Goal: Task Accomplishment & Management: Complete application form

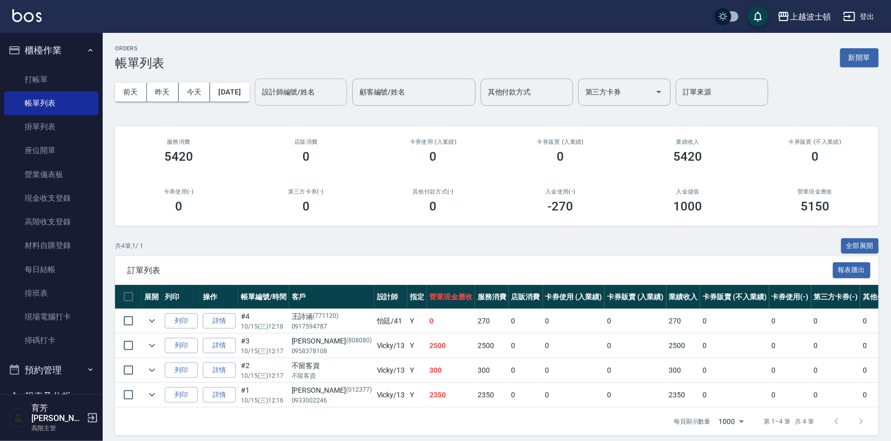
click at [321, 94] on input "設計師編號/姓名" at bounding box center [300, 92] width 83 height 18
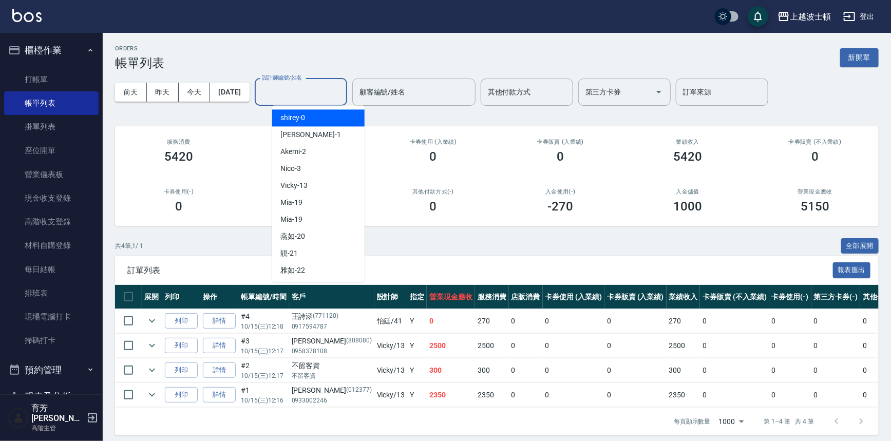
click at [315, 113] on div "shirey -0" at bounding box center [318, 117] width 92 height 17
type input "shirey-0"
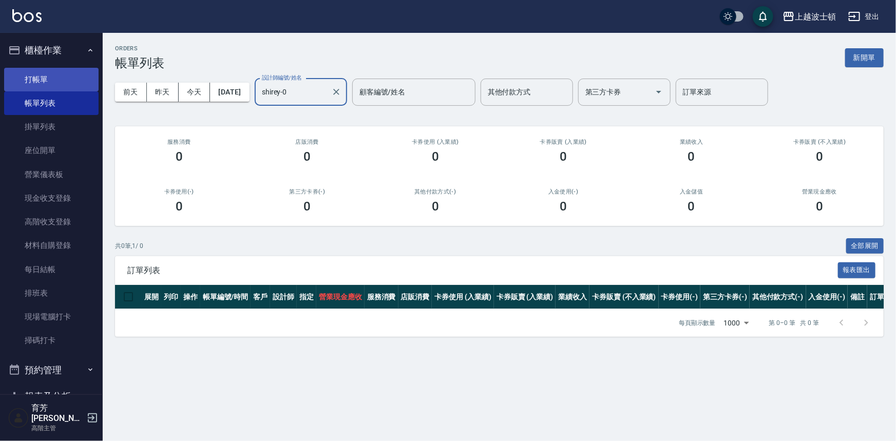
click at [34, 78] on link "打帳單" at bounding box center [51, 80] width 94 height 24
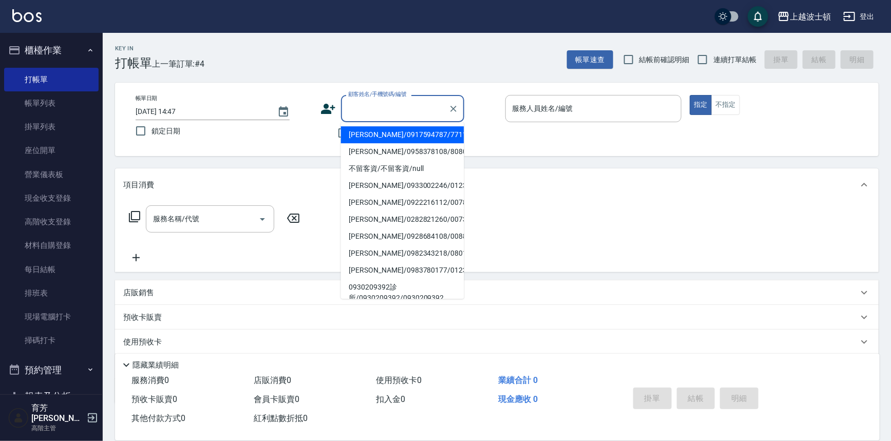
click at [380, 105] on input "顧客姓名/手機號碼/編號" at bounding box center [395, 109] width 99 height 18
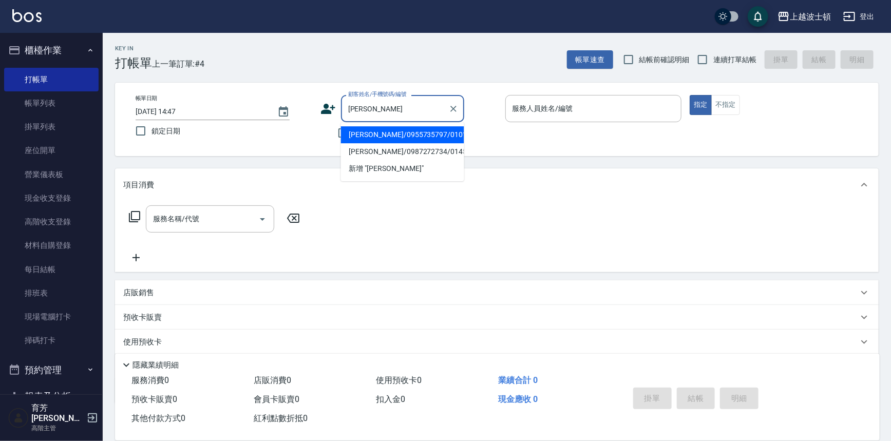
click at [385, 135] on li "[PERSON_NAME]/0955735797/010130" at bounding box center [402, 134] width 123 height 17
type input "[PERSON_NAME]/0955735797/010130"
type input "shirey-0"
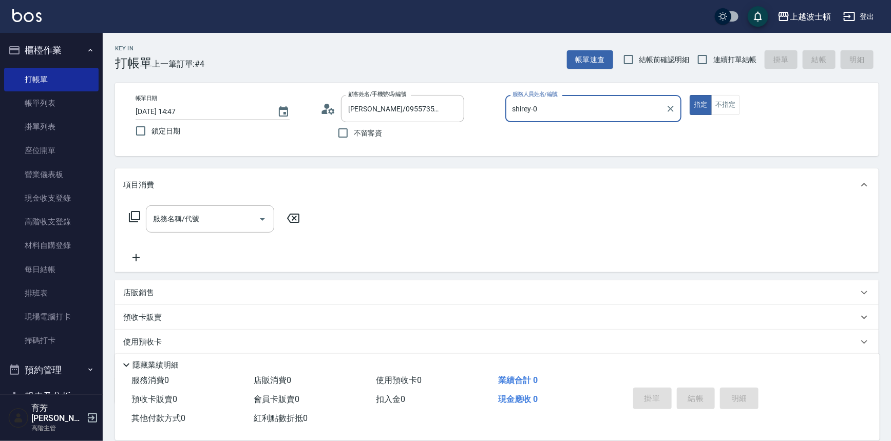
click at [136, 214] on icon at bounding box center [134, 217] width 12 height 12
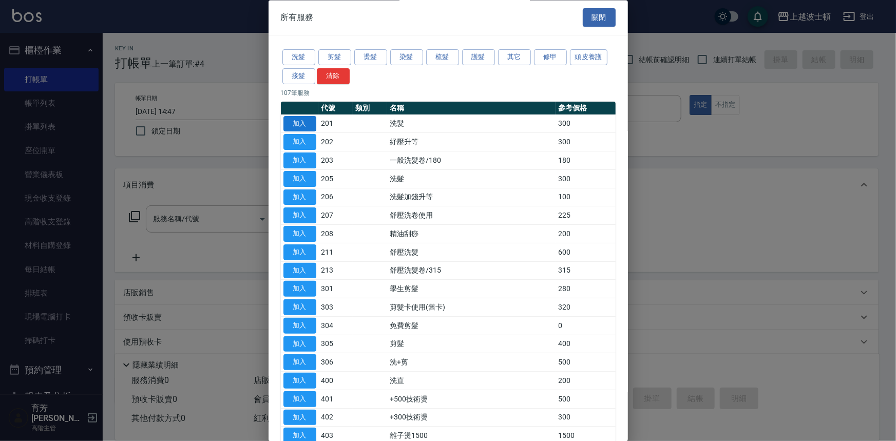
click at [308, 117] on button "加入" at bounding box center [299, 124] width 33 height 16
type input "洗髮(201)"
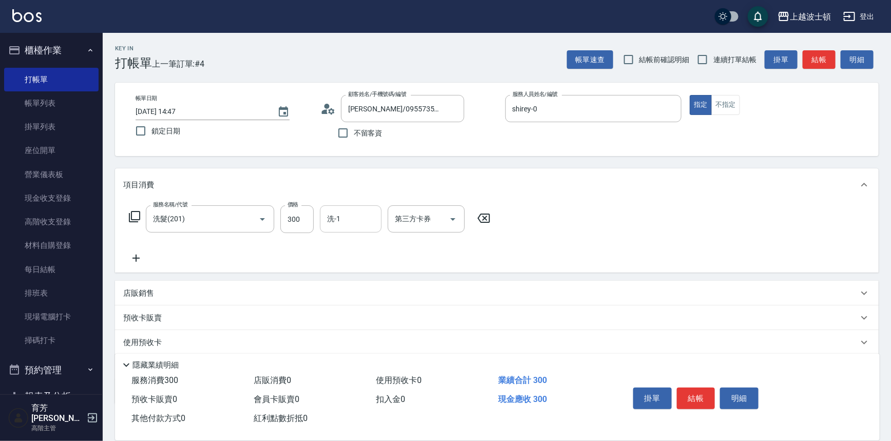
click at [354, 215] on input "洗-1" at bounding box center [351, 219] width 52 height 18
drag, startPoint x: 358, startPoint y: 259, endPoint x: 450, endPoint y: 294, distance: 98.0
click at [358, 259] on div "[PERSON_NAME] -22" at bounding box center [351, 262] width 62 height 17
type input "雅如-22"
click at [687, 395] on button "結帳" at bounding box center [696, 399] width 39 height 22
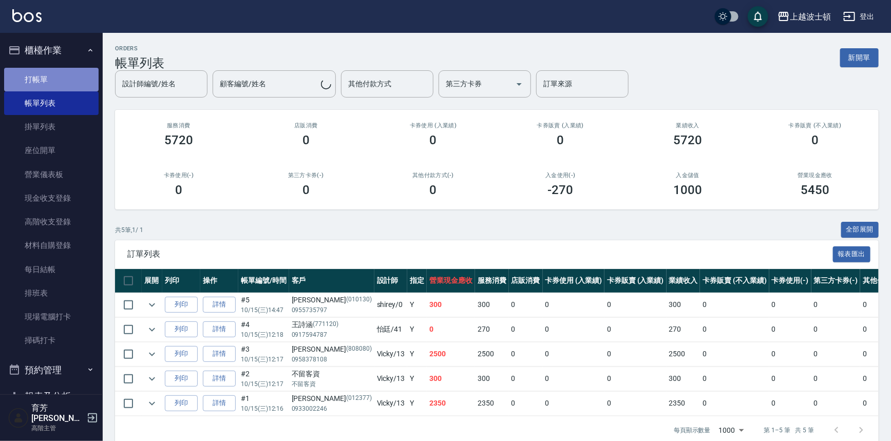
click at [58, 77] on link "打帳單" at bounding box center [51, 80] width 94 height 24
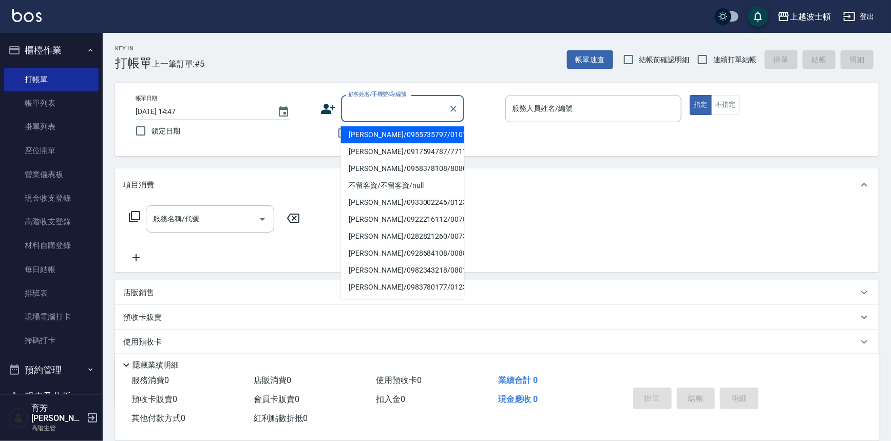
click at [383, 108] on input "顧客姓名/手機號碼/編號" at bounding box center [395, 109] width 99 height 18
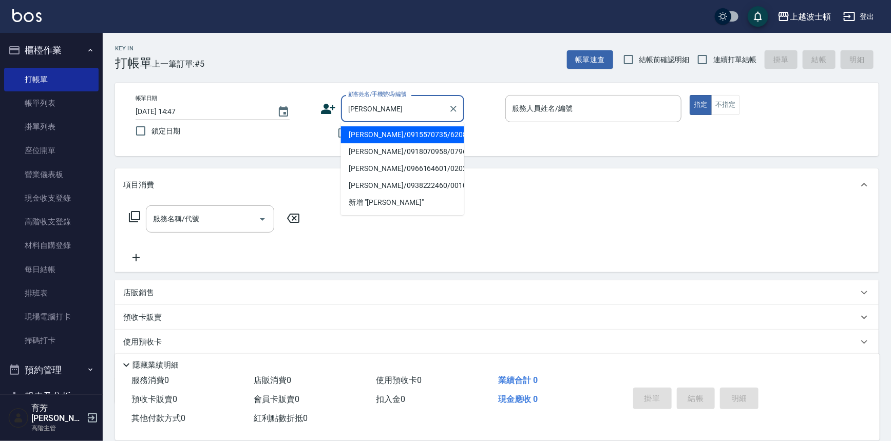
click at [391, 151] on li "[PERSON_NAME]/0918070958/079632" at bounding box center [402, 151] width 123 height 17
type input "[PERSON_NAME]/0918070958/079632"
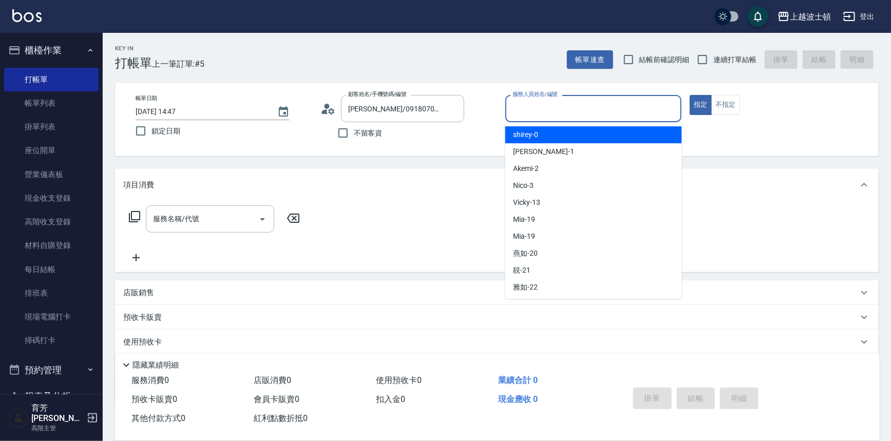
click at [559, 102] on input "服務人員姓名/編號" at bounding box center [593, 109] width 167 height 18
click at [550, 134] on div "shirey -0" at bounding box center [593, 134] width 177 height 17
type input "shirey-0"
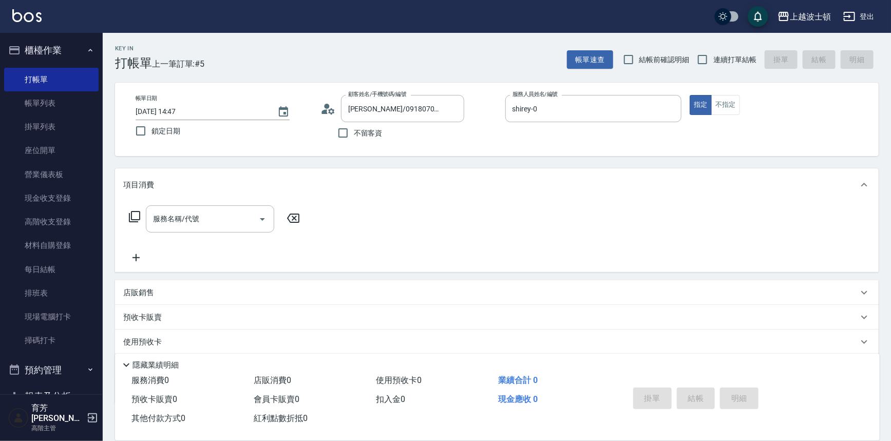
click at [135, 214] on icon at bounding box center [134, 217] width 12 height 12
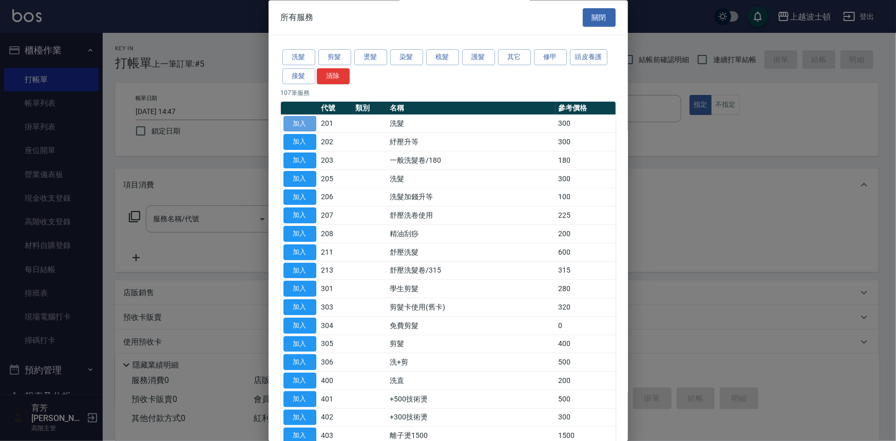
click at [307, 117] on button "加入" at bounding box center [299, 124] width 33 height 16
type input "洗髮(201)"
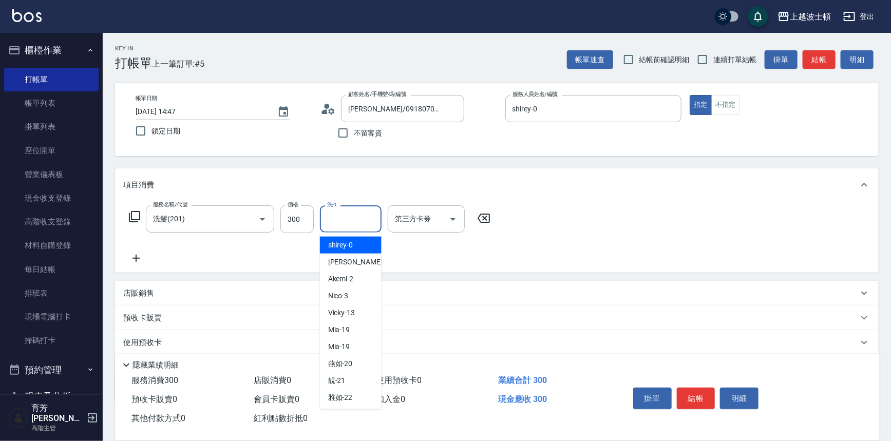
click at [358, 214] on input "洗-1" at bounding box center [351, 219] width 52 height 18
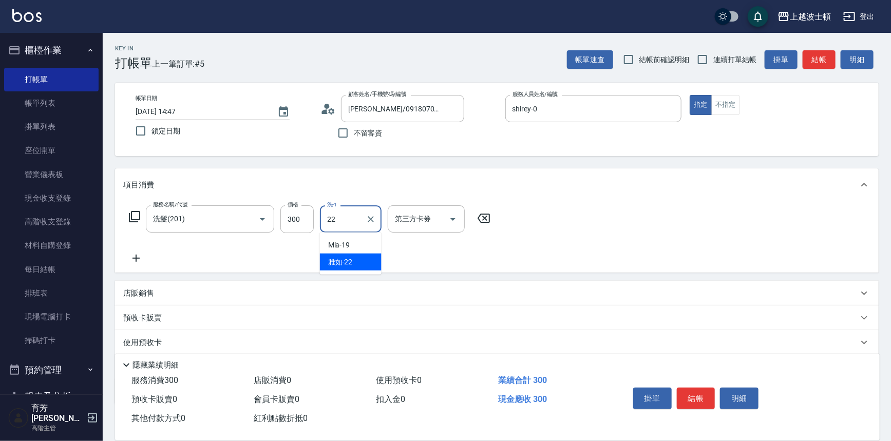
click at [350, 266] on span "[PERSON_NAME] -22" at bounding box center [340, 262] width 25 height 11
type input "雅如-22"
click at [131, 215] on icon at bounding box center [134, 216] width 11 height 11
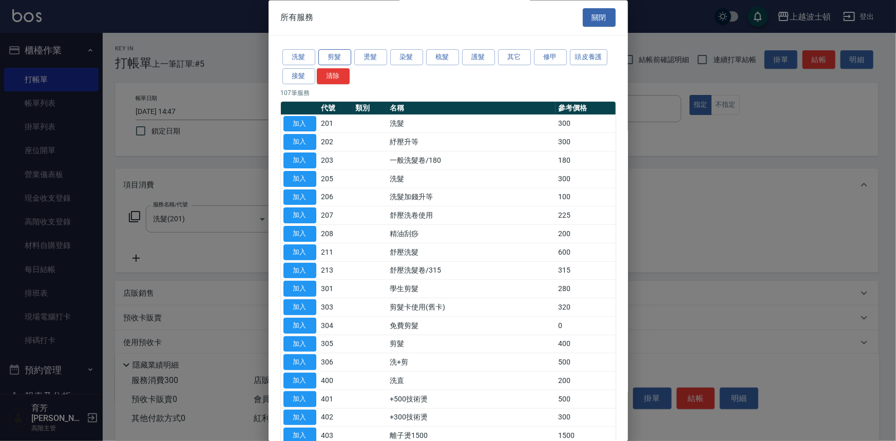
click at [336, 56] on button "剪髮" at bounding box center [334, 58] width 33 height 16
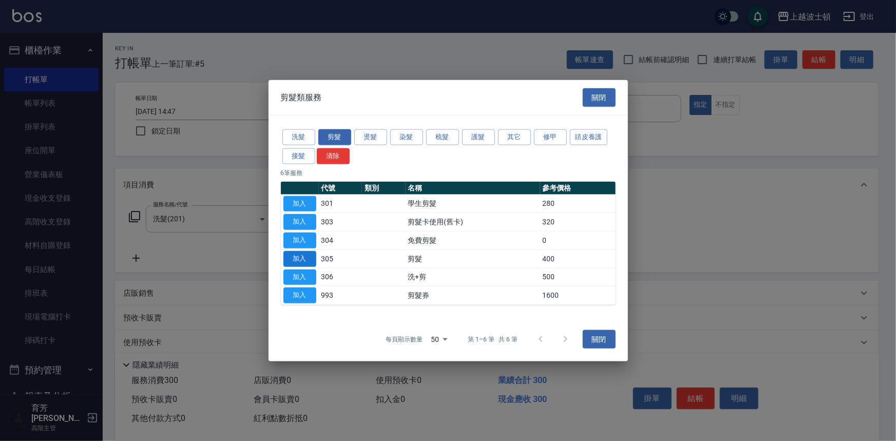
click at [304, 256] on button "加入" at bounding box center [299, 259] width 33 height 16
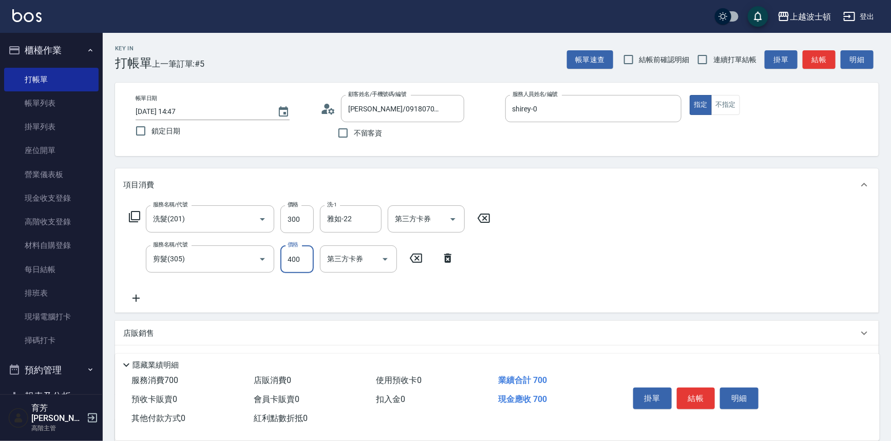
click at [310, 255] on input "400" at bounding box center [296, 259] width 33 height 28
type input "350"
click at [685, 390] on button "結帳" at bounding box center [696, 399] width 39 height 22
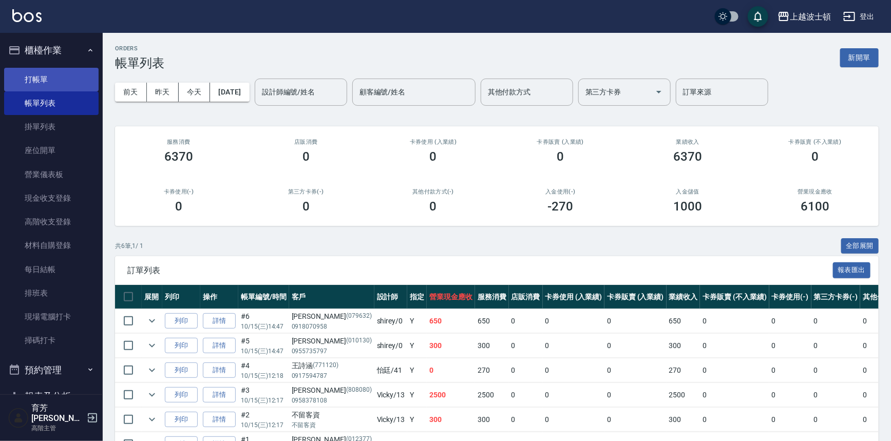
click at [52, 69] on link "打帳單" at bounding box center [51, 80] width 94 height 24
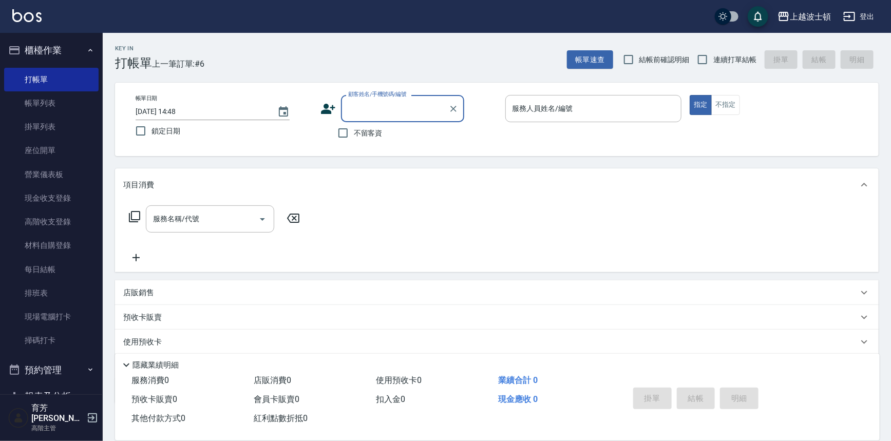
click at [393, 106] on input "顧客姓名/手機號碼/編號" at bounding box center [395, 109] width 99 height 18
click at [418, 129] on li "[PERSON_NAME]/0935338085/012175" at bounding box center [402, 134] width 123 height 17
type input "[PERSON_NAME]/0935338085/012175"
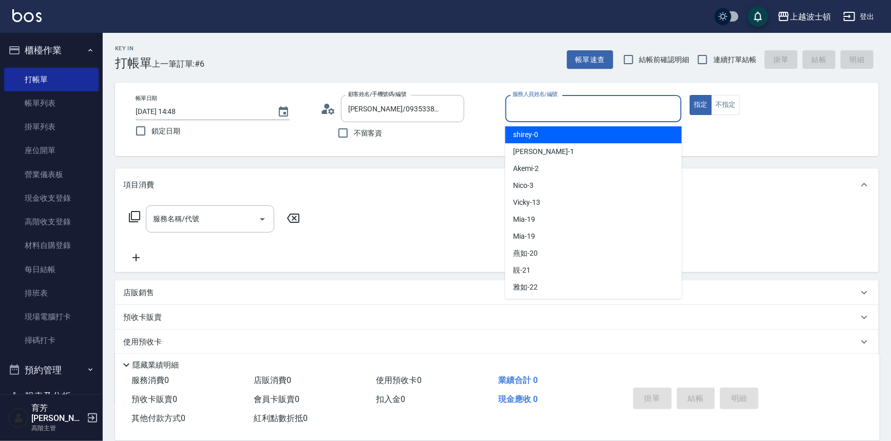
click at [565, 105] on input "服務人員姓名/編號" at bounding box center [593, 109] width 167 height 18
click at [570, 134] on div "shirey -0" at bounding box center [593, 134] width 177 height 17
type input "shirey-0"
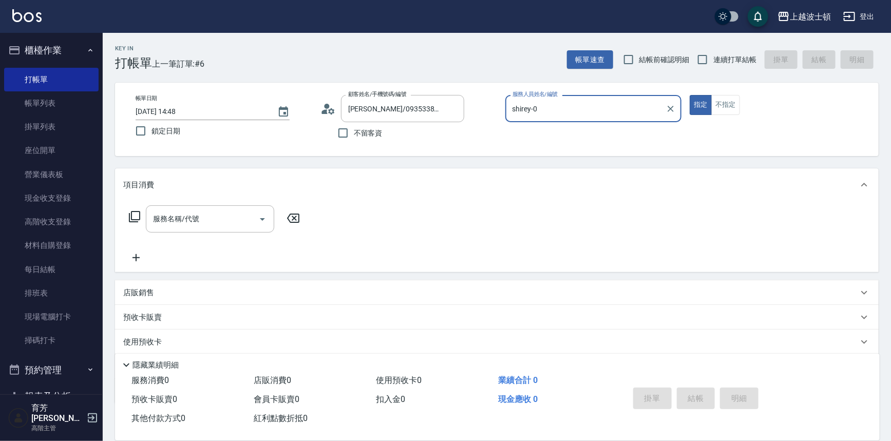
click at [134, 216] on icon at bounding box center [134, 217] width 12 height 12
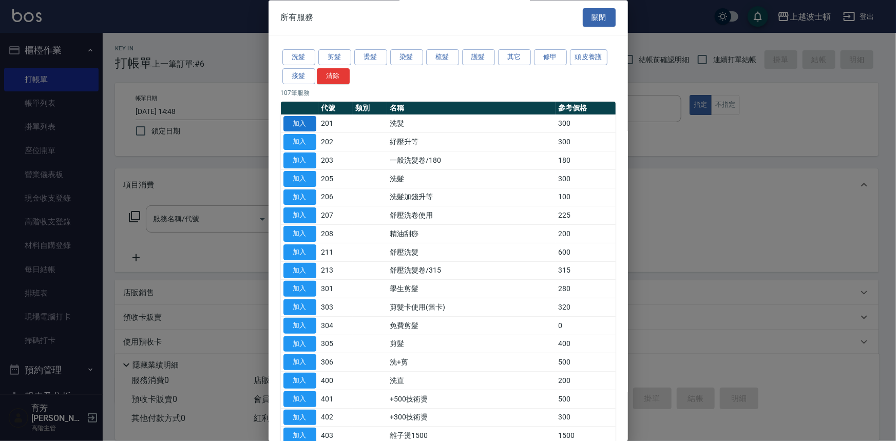
click at [303, 116] on button "加入" at bounding box center [299, 124] width 33 height 16
type input "洗髮(201)"
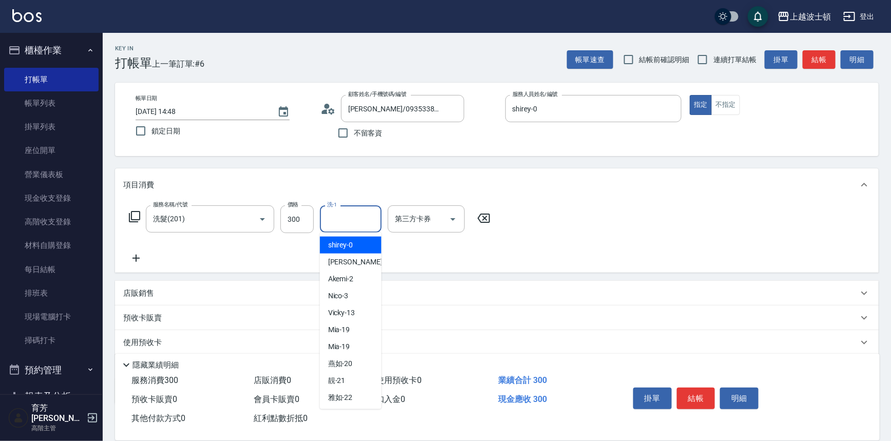
click at [347, 224] on input "洗-1" at bounding box center [351, 219] width 52 height 18
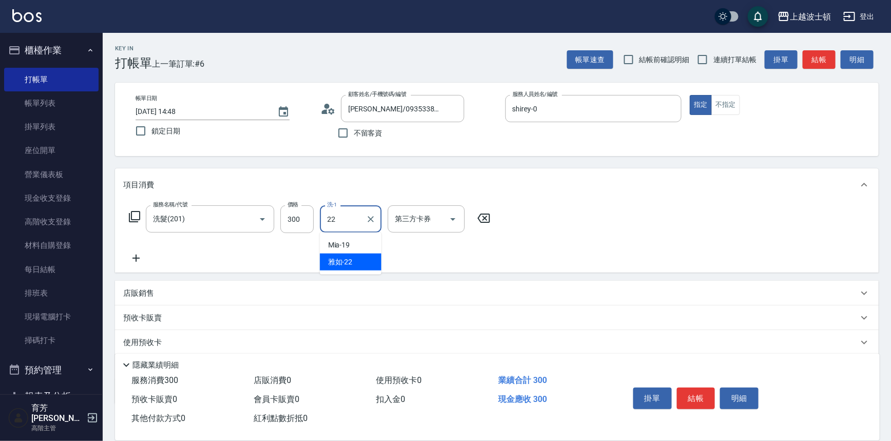
click at [339, 263] on span "[PERSON_NAME] -22" at bounding box center [340, 262] width 25 height 11
type input "雅如-22"
click at [134, 212] on icon at bounding box center [134, 216] width 11 height 11
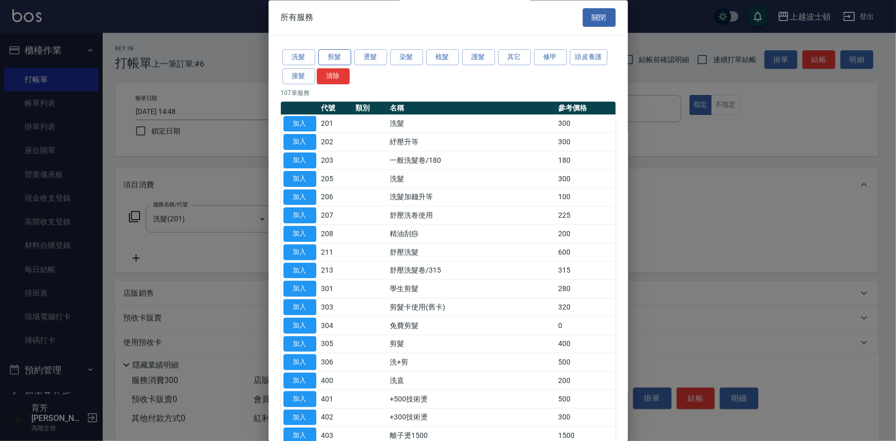
click at [337, 56] on button "剪髮" at bounding box center [334, 58] width 33 height 16
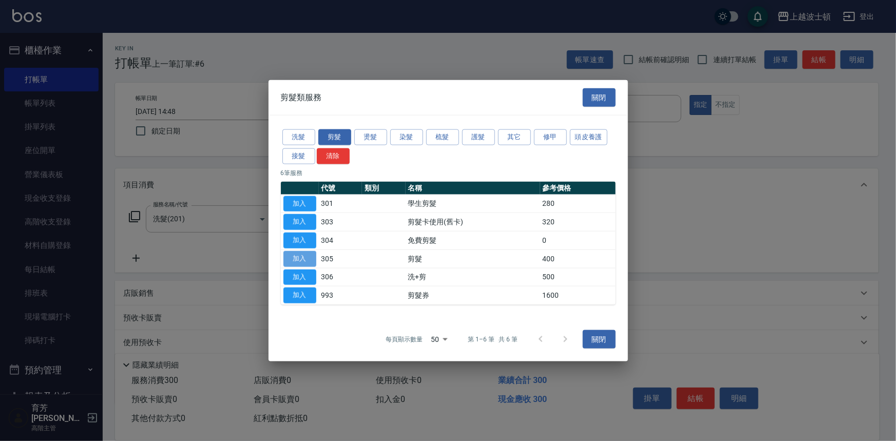
click at [308, 257] on button "加入" at bounding box center [299, 259] width 33 height 16
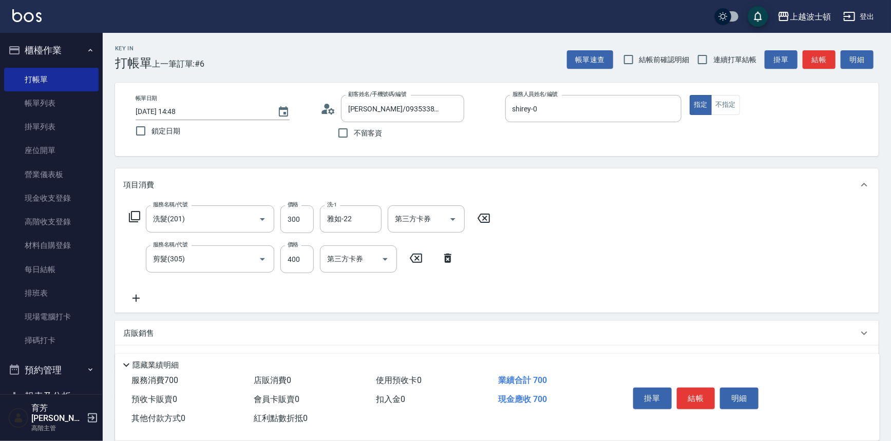
click at [314, 255] on div "服務名稱/代號 剪髮(305) 服務名稱/代號 價格 400 價格 第三方卡券 第三方卡券" at bounding box center [291, 259] width 337 height 28
click at [310, 256] on input "400" at bounding box center [296, 259] width 33 height 28
type input "350"
click at [696, 401] on button "結帳" at bounding box center [696, 399] width 39 height 22
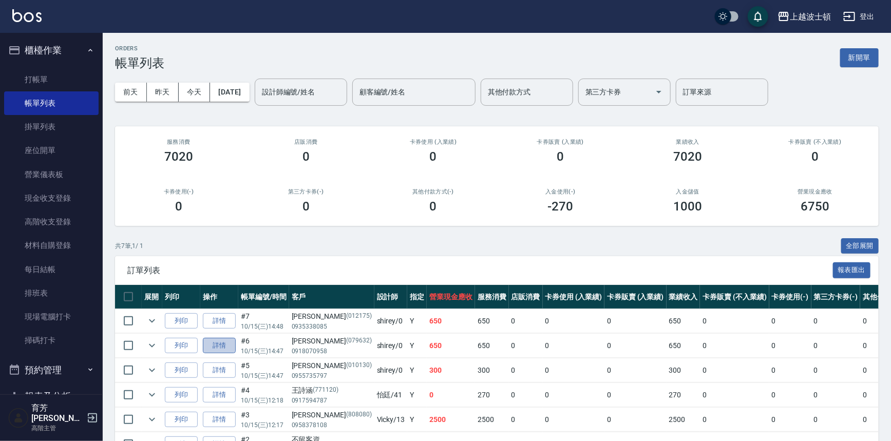
click at [223, 343] on link "詳情" at bounding box center [219, 346] width 33 height 16
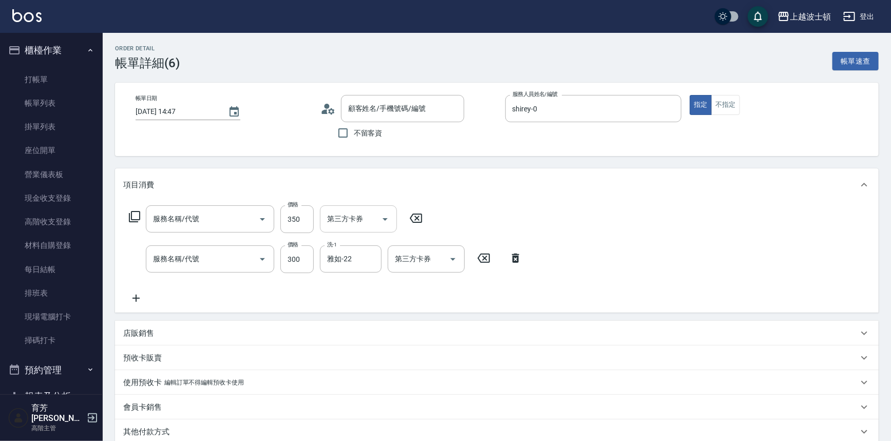
type input "[DATE] 14:47"
type input "shirey-0"
type input "剪髮(305)"
type input "洗髮(201)"
type input "[PERSON_NAME]/0918070958/079632"
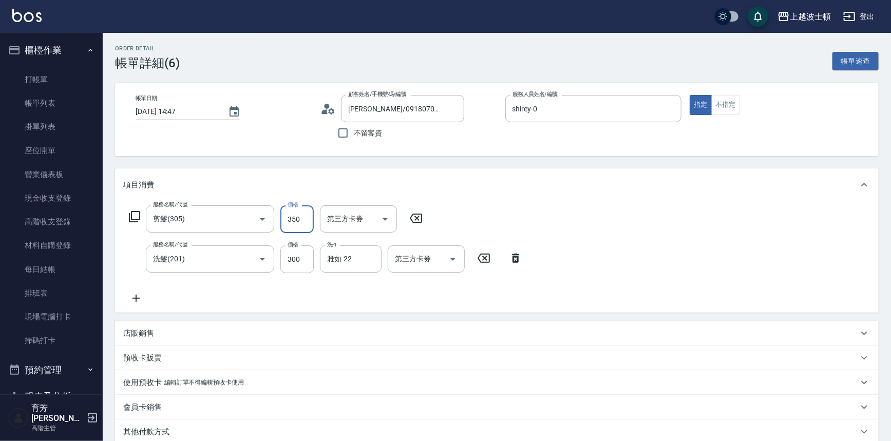
click at [296, 213] on input "350" at bounding box center [296, 219] width 33 height 28
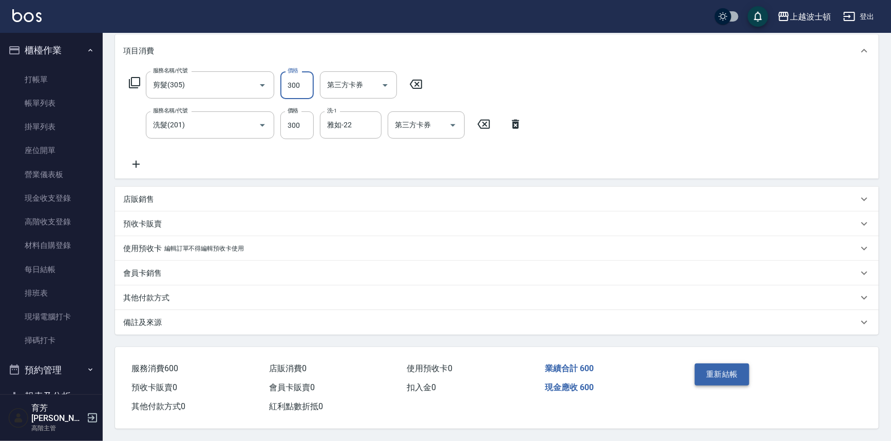
type input "300"
click at [714, 372] on button "重新結帳" at bounding box center [722, 375] width 54 height 22
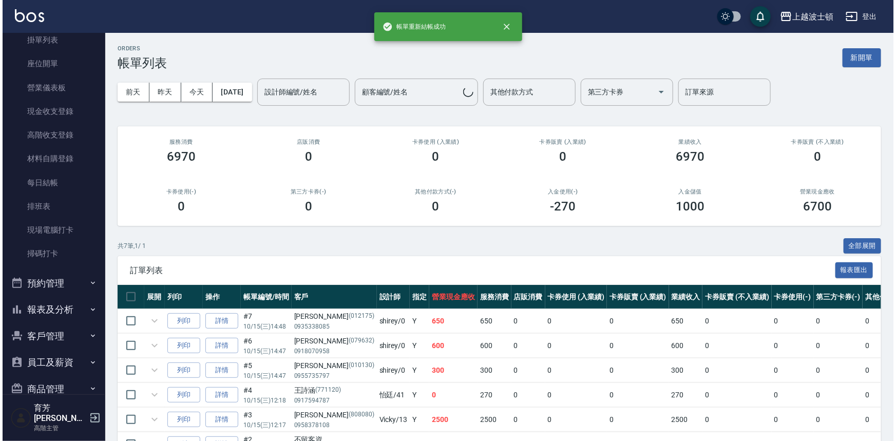
scroll to position [132, 0]
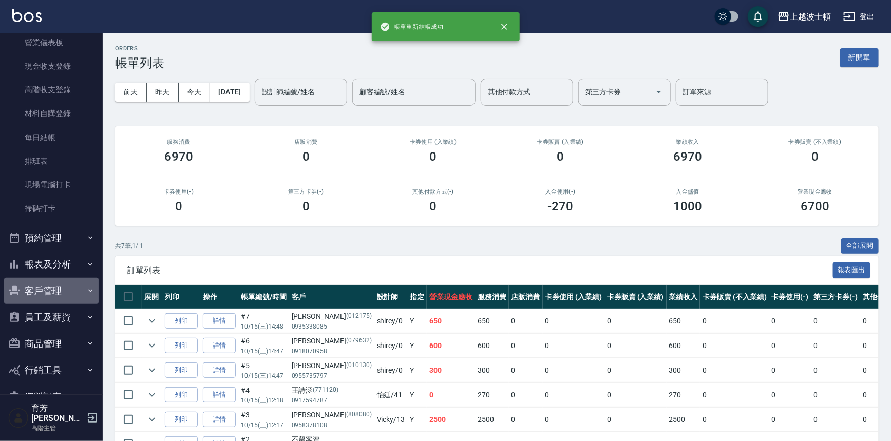
click at [86, 288] on icon "button" at bounding box center [90, 291] width 8 height 8
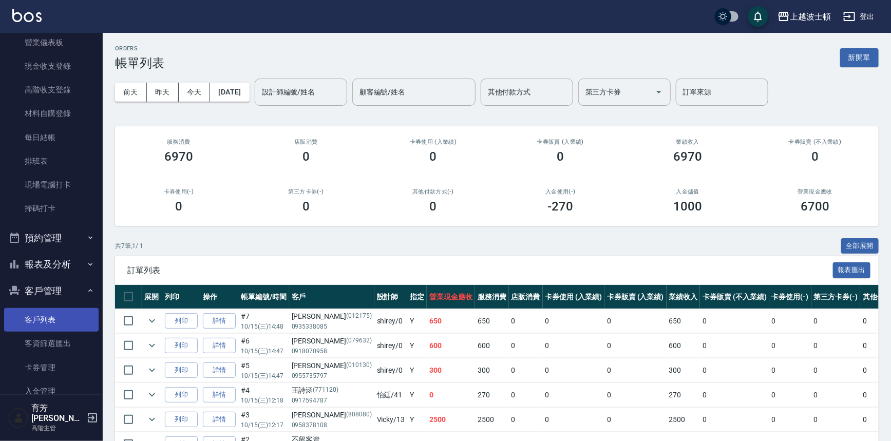
click at [70, 309] on link "客戶列表" at bounding box center [51, 320] width 94 height 24
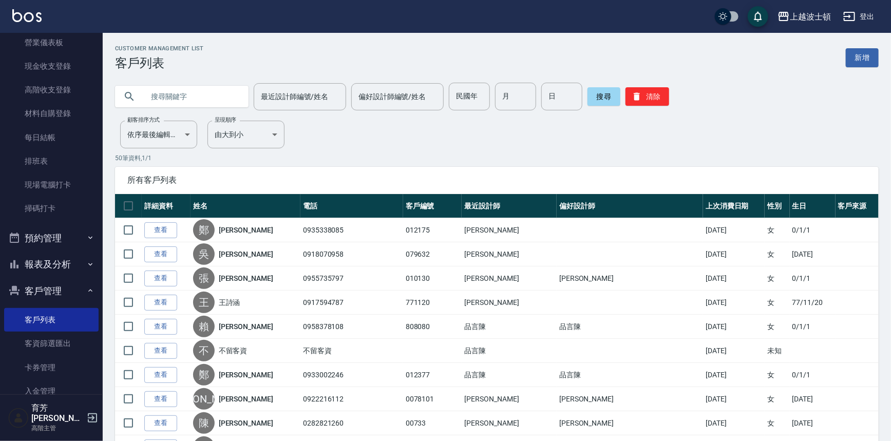
click at [180, 97] on input "text" at bounding box center [192, 97] width 97 height 28
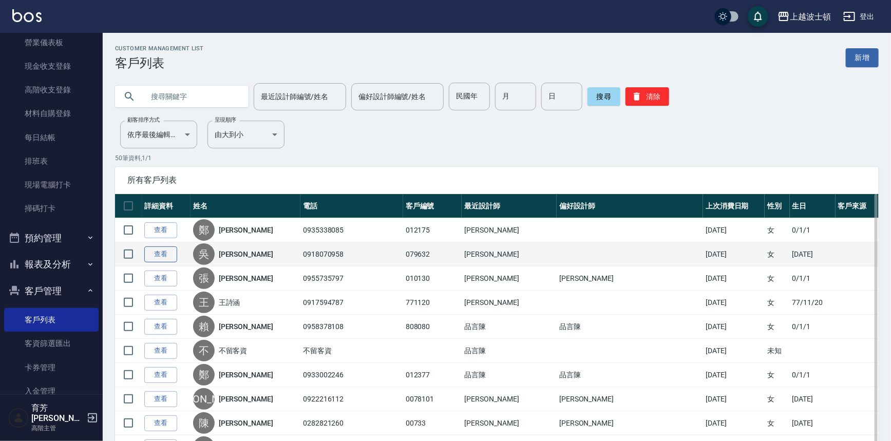
click at [154, 253] on link "查看" at bounding box center [160, 254] width 33 height 16
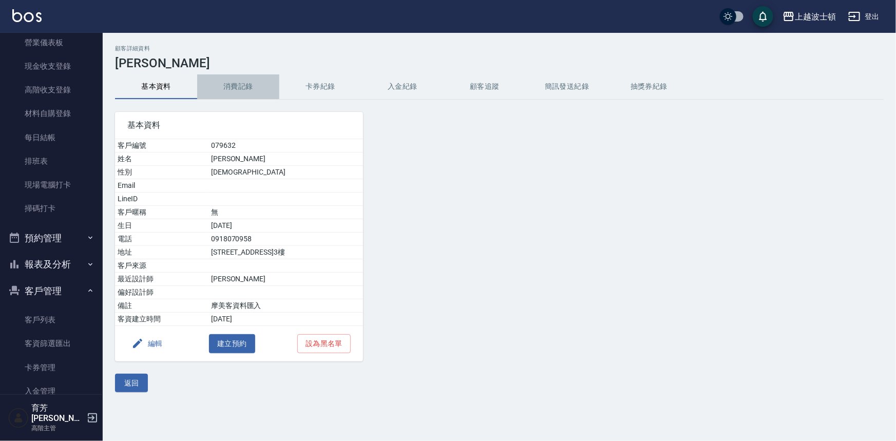
click at [242, 89] on button "消費記錄" at bounding box center [238, 86] width 82 height 25
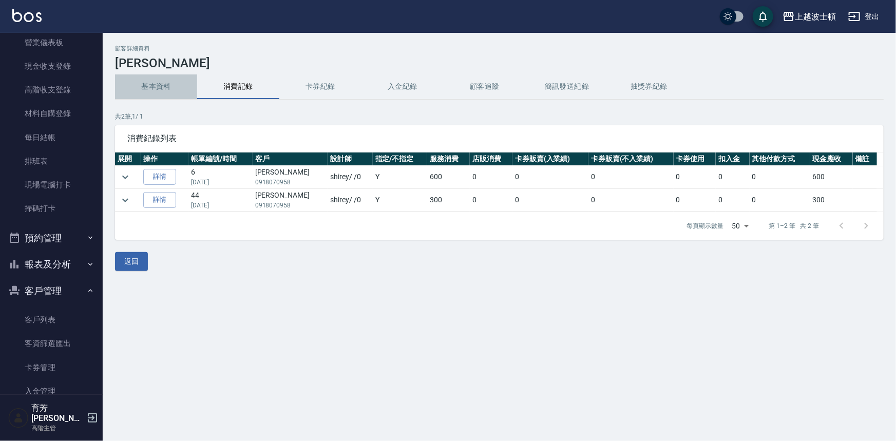
click at [151, 82] on button "基本資料" at bounding box center [156, 86] width 82 height 25
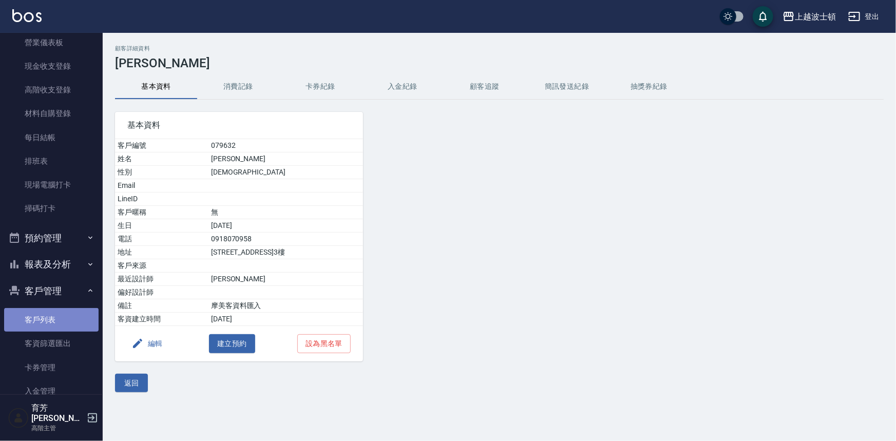
click at [60, 317] on link "客戶列表" at bounding box center [51, 320] width 94 height 24
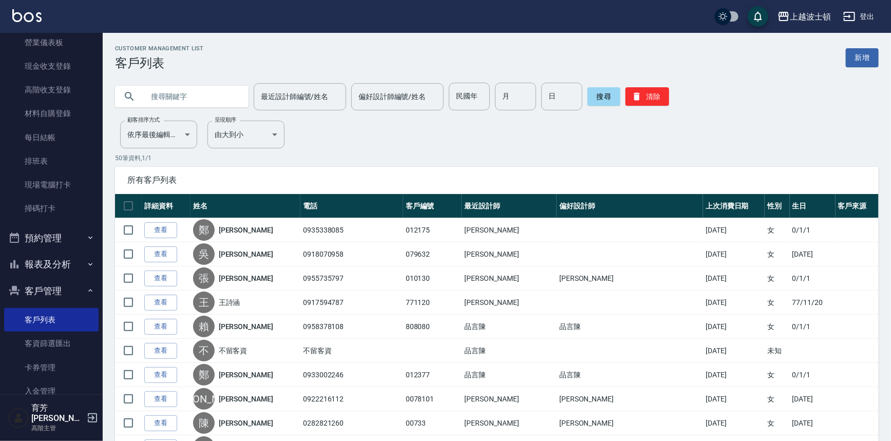
click at [180, 101] on input "text" at bounding box center [192, 97] width 97 height 28
type input "宜"
click at [591, 93] on button "搜尋" at bounding box center [603, 96] width 33 height 18
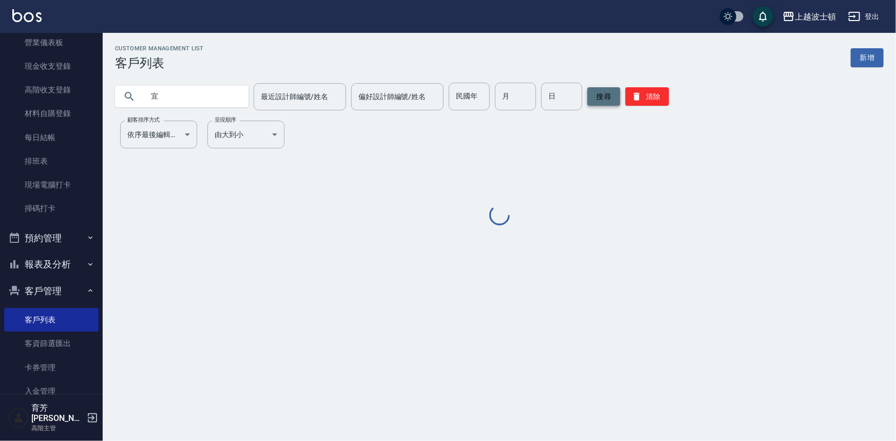
click at [592, 93] on button "搜尋" at bounding box center [603, 96] width 33 height 18
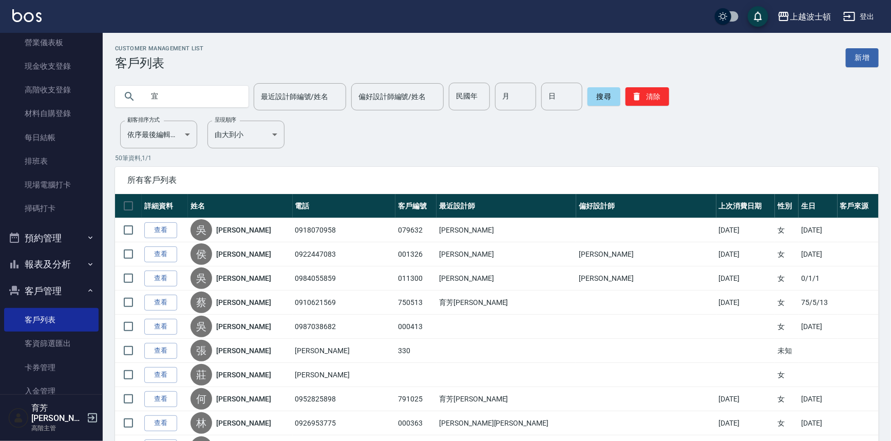
drag, startPoint x: 162, startPoint y: 277, endPoint x: 165, endPoint y: 260, distance: 17.3
click at [162, 277] on link "查看" at bounding box center [160, 279] width 33 height 16
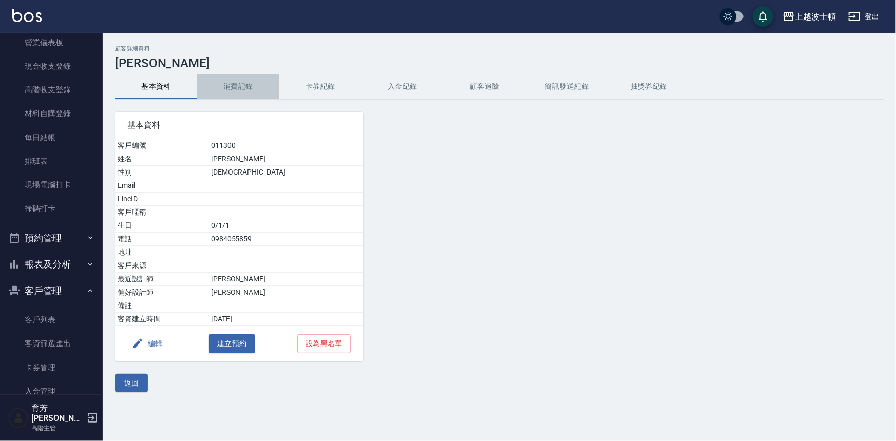
click at [241, 85] on button "消費記錄" at bounding box center [238, 86] width 82 height 25
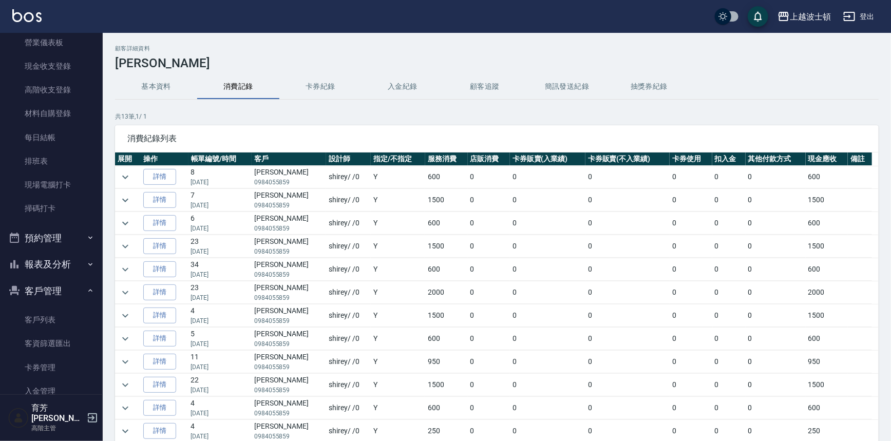
click at [133, 221] on td at bounding box center [128, 223] width 26 height 23
click at [154, 78] on button "基本資料" at bounding box center [156, 86] width 82 height 25
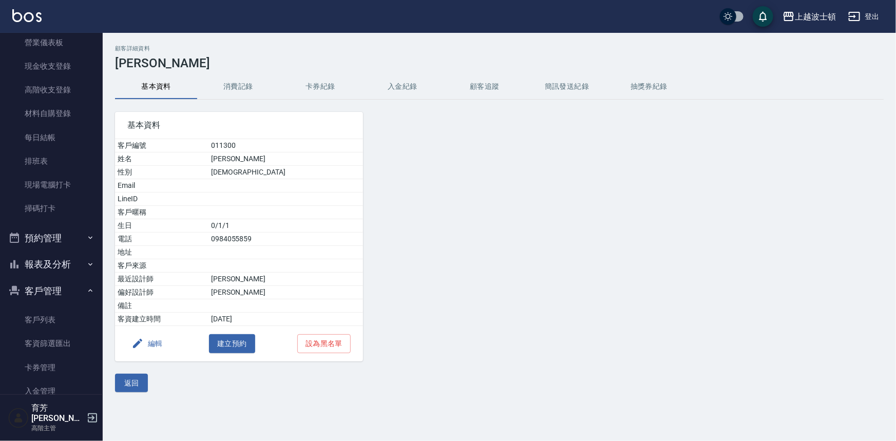
click at [55, 302] on button "客戶管理" at bounding box center [51, 291] width 94 height 27
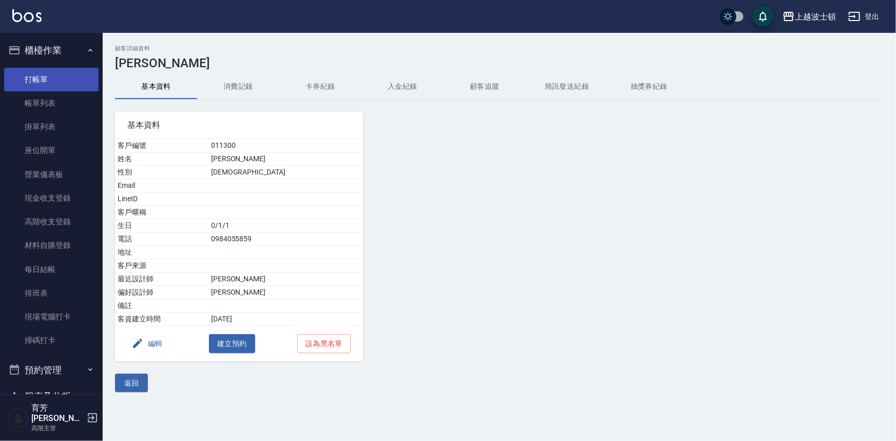
click at [68, 68] on link "打帳單" at bounding box center [51, 80] width 94 height 24
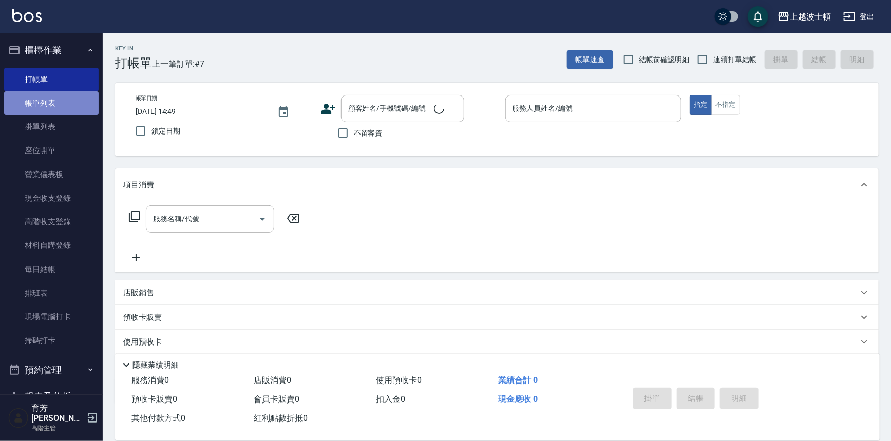
click at [68, 105] on link "帳單列表" at bounding box center [51, 103] width 94 height 24
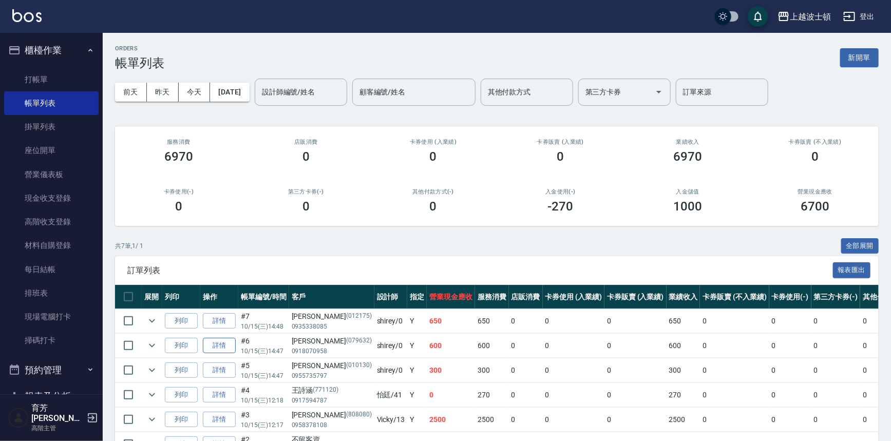
click at [227, 344] on link "詳情" at bounding box center [219, 346] width 33 height 16
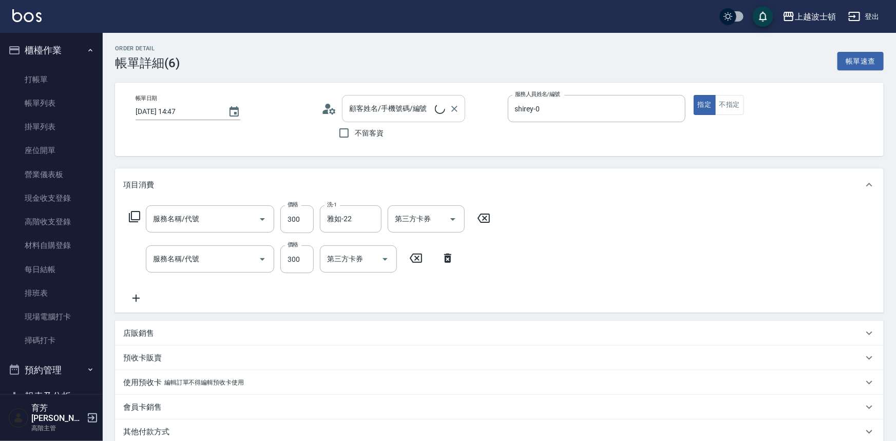
type input "[DATE] 14:47"
type input "shirey-0"
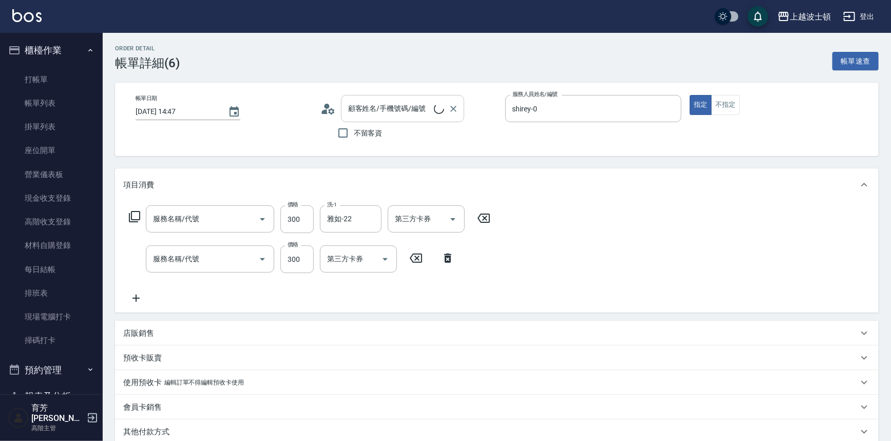
type input "洗髮(201)"
type input "剪髮(305)"
type input "[PERSON_NAME]/0918070958/079632"
click at [456, 108] on icon "Clear" at bounding box center [453, 109] width 10 height 10
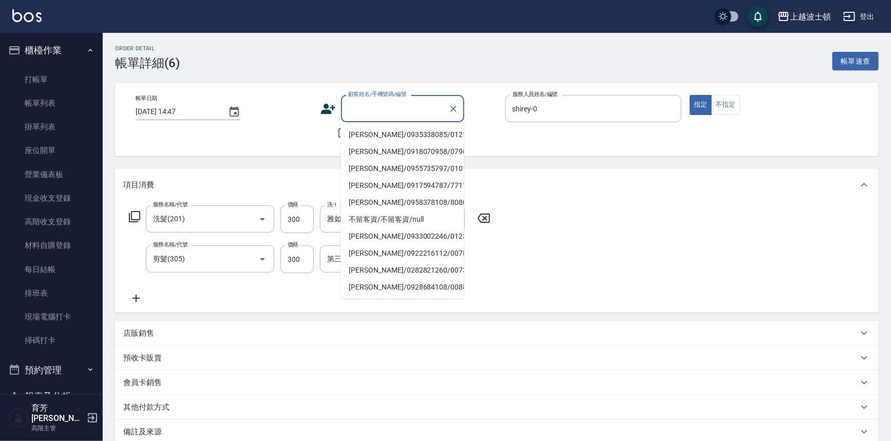
click at [404, 115] on input "顧客姓名/手機號碼/編號" at bounding box center [395, 109] width 99 height 18
click at [411, 131] on li "[PERSON_NAME]/0984055859/011300" at bounding box center [402, 134] width 123 height 17
type input "[PERSON_NAME]/0984055859/011300"
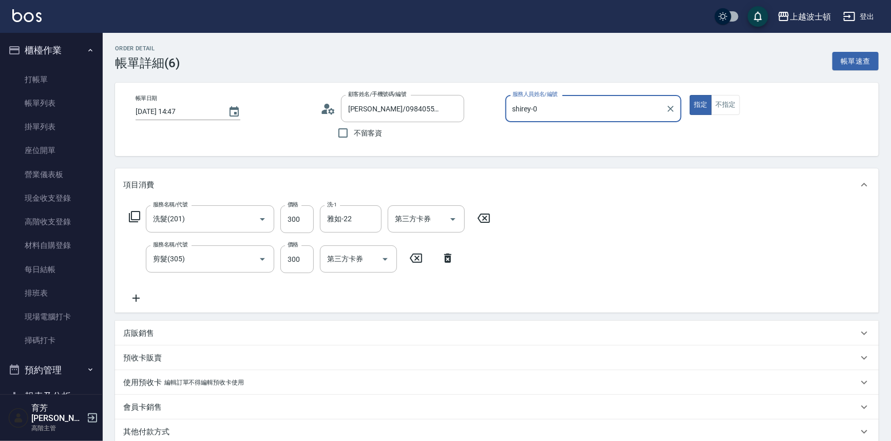
click at [548, 113] on input "shirey-0" at bounding box center [586, 109] width 152 height 18
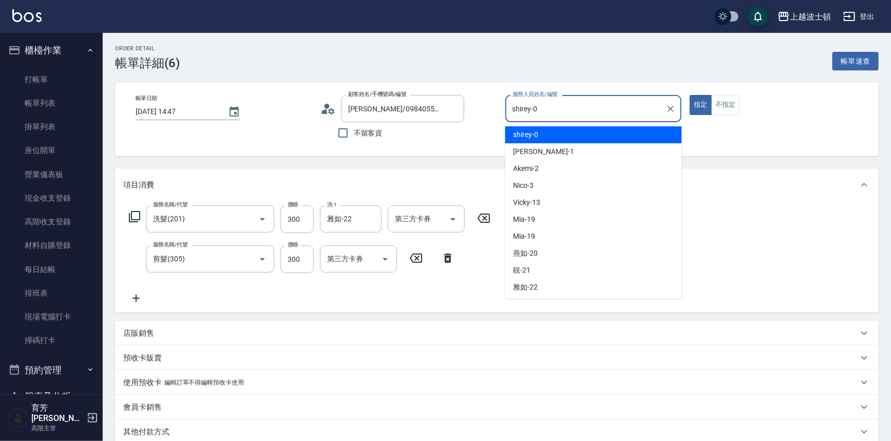
click at [555, 135] on div "shirey -0" at bounding box center [593, 134] width 177 height 17
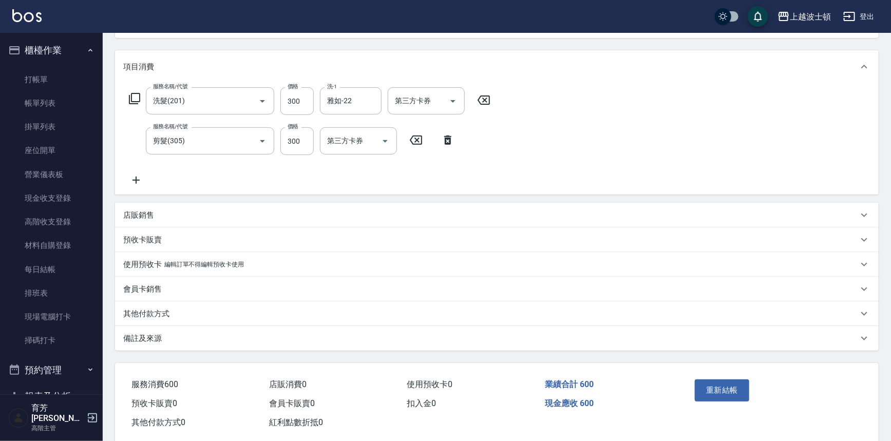
scroll to position [137, 0]
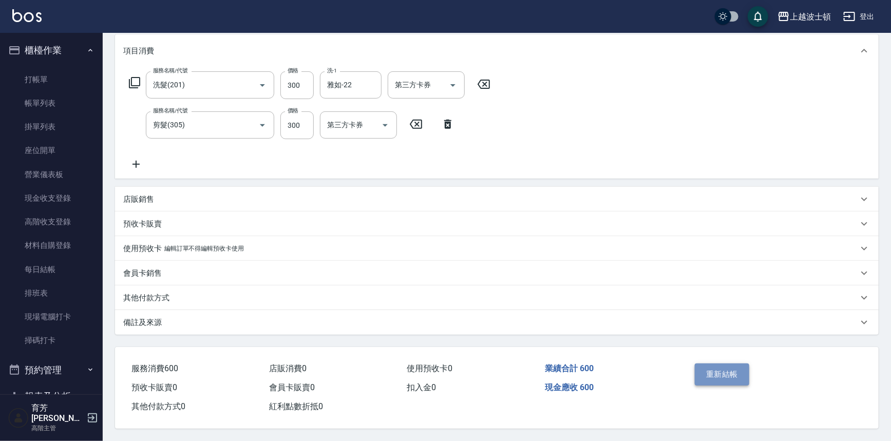
click at [736, 374] on button "重新結帳" at bounding box center [722, 375] width 54 height 22
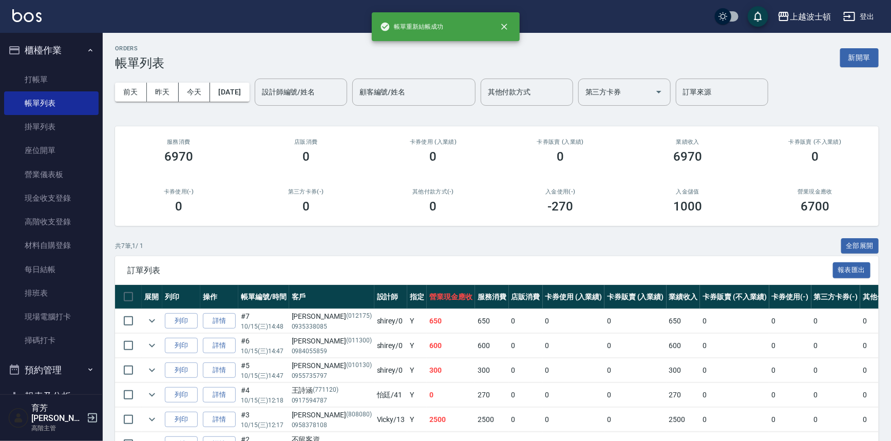
scroll to position [119, 0]
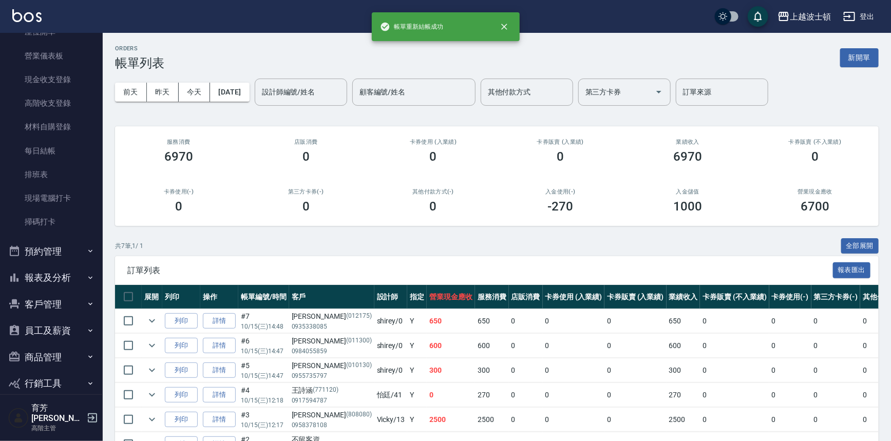
click at [81, 303] on button "客戶管理" at bounding box center [51, 304] width 94 height 27
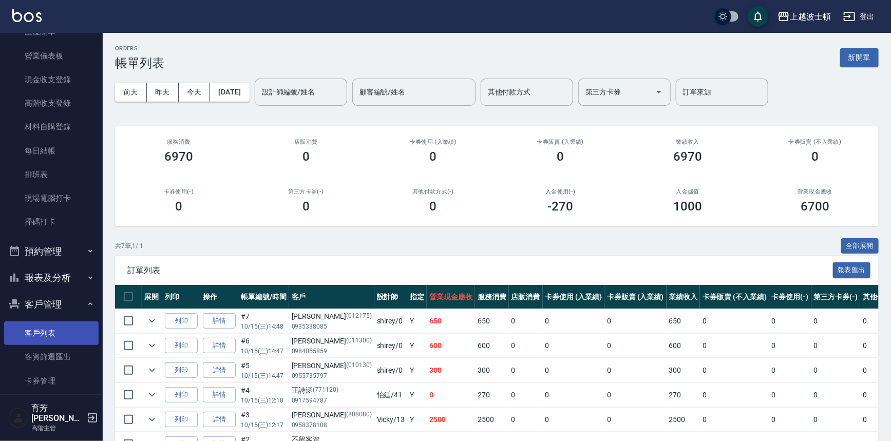
click at [72, 330] on link "客戶列表" at bounding box center [51, 333] width 94 height 24
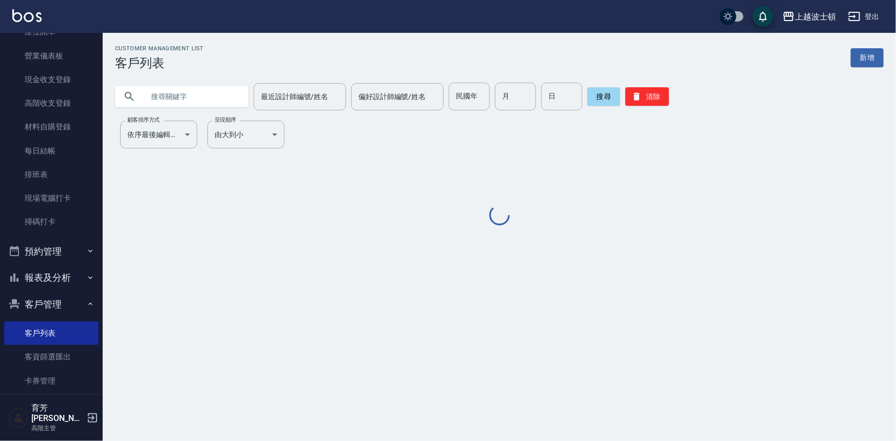
click at [203, 100] on input "text" at bounding box center [192, 97] width 97 height 28
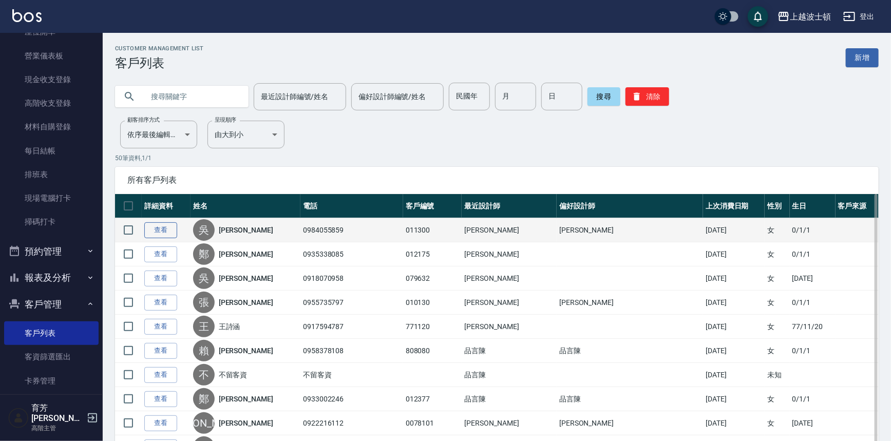
click at [154, 231] on link "查看" at bounding box center [160, 230] width 33 height 16
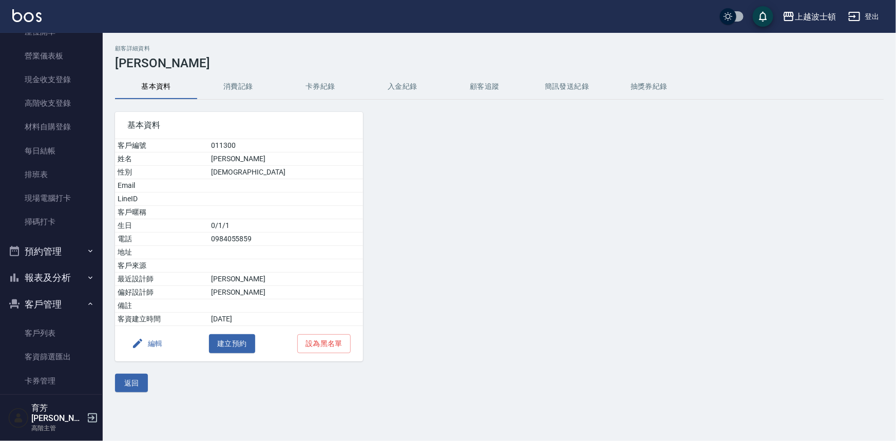
click at [226, 82] on button "消費記錄" at bounding box center [238, 86] width 82 height 25
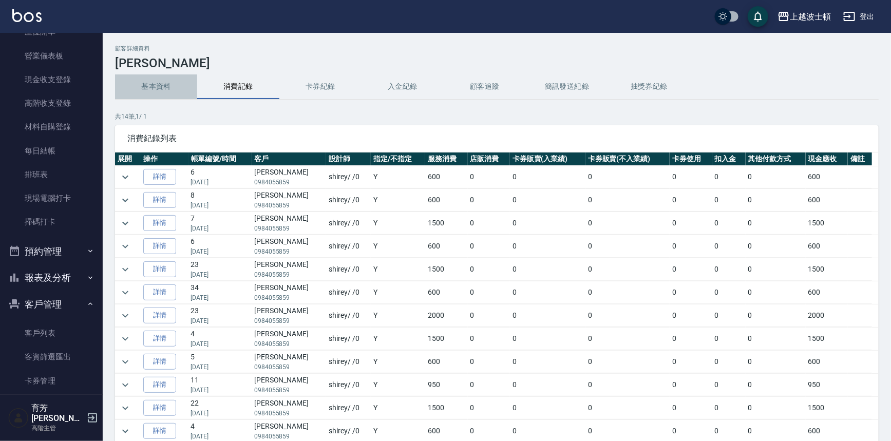
click at [148, 84] on button "基本資料" at bounding box center [156, 86] width 82 height 25
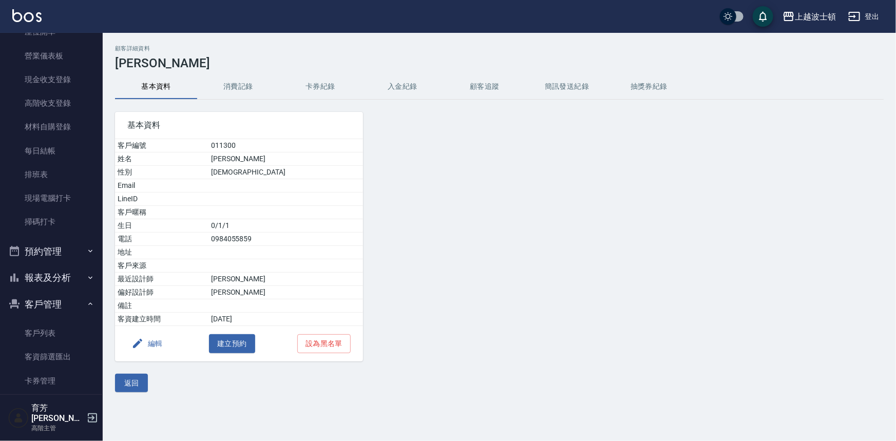
drag, startPoint x: 59, startPoint y: 333, endPoint x: 68, endPoint y: 307, distance: 28.3
click at [60, 333] on link "客戶列表" at bounding box center [51, 333] width 94 height 24
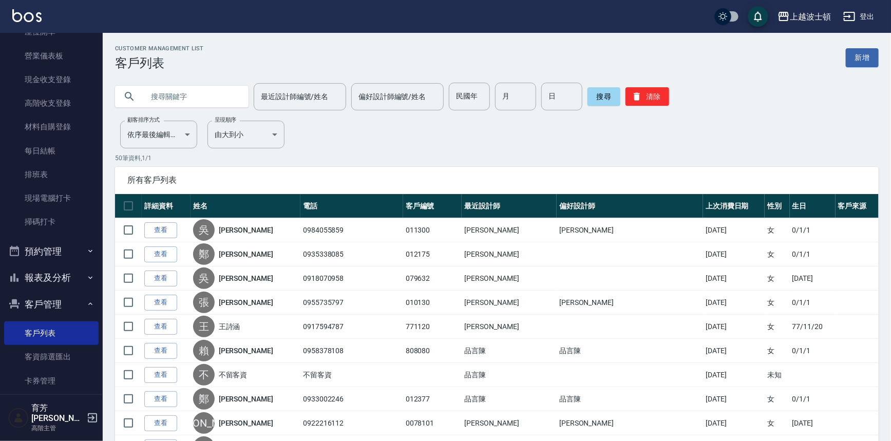
click at [163, 99] on input "text" at bounding box center [192, 97] width 97 height 28
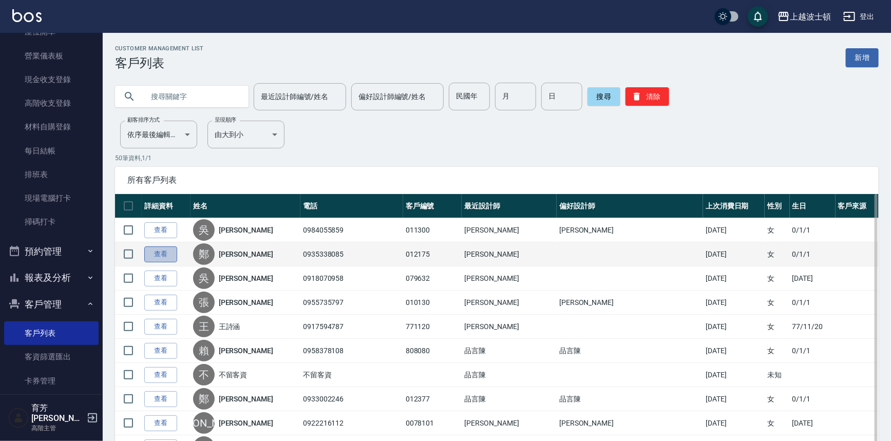
click at [164, 251] on link "查看" at bounding box center [160, 254] width 33 height 16
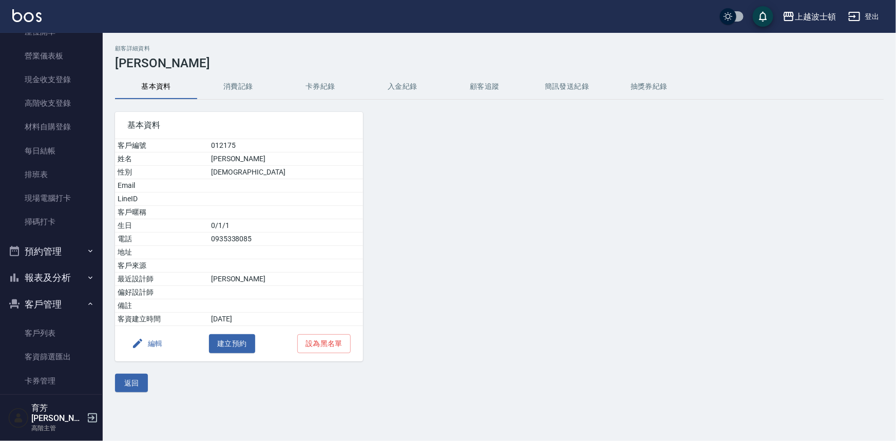
click at [225, 87] on button "消費記錄" at bounding box center [238, 86] width 82 height 25
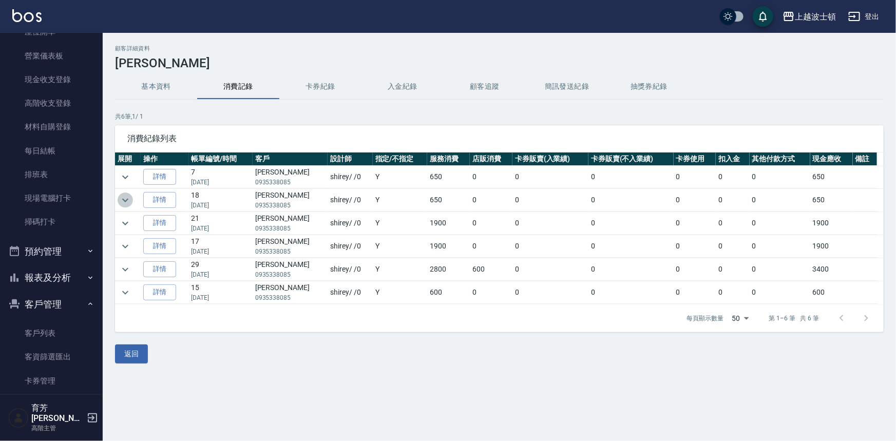
click at [125, 201] on icon "expand row" at bounding box center [125, 200] width 12 height 12
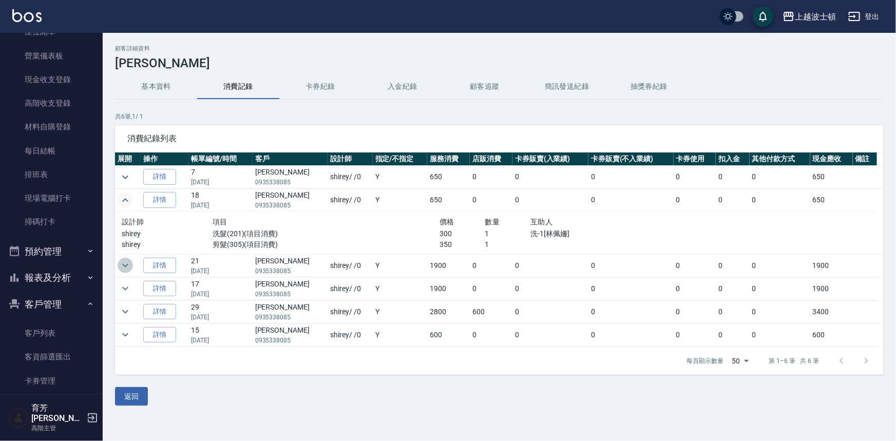
click at [126, 266] on icon "expand row" at bounding box center [125, 266] width 6 height 4
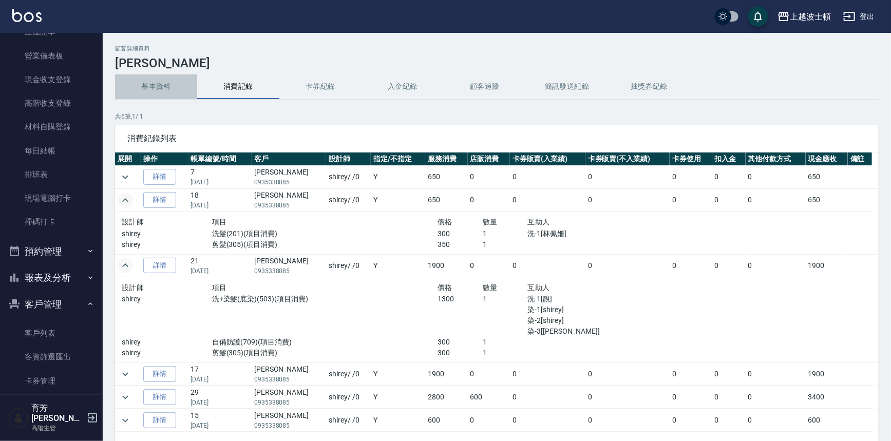
click at [157, 85] on button "基本資料" at bounding box center [156, 86] width 82 height 25
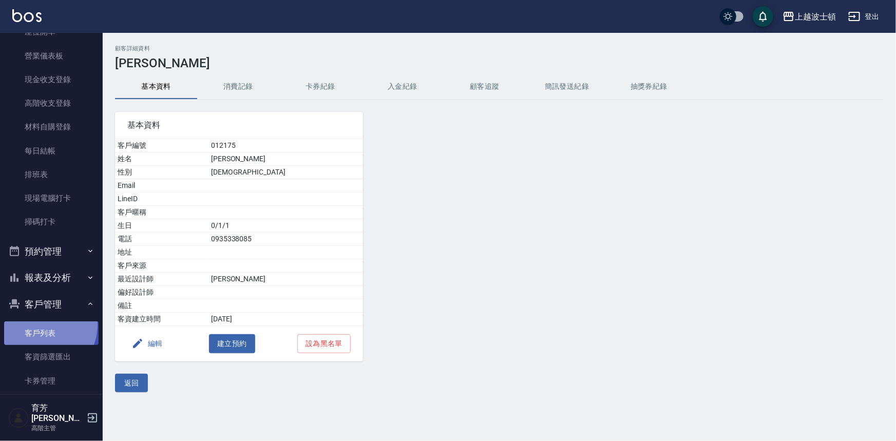
click at [44, 325] on link "客戶列表" at bounding box center [51, 333] width 94 height 24
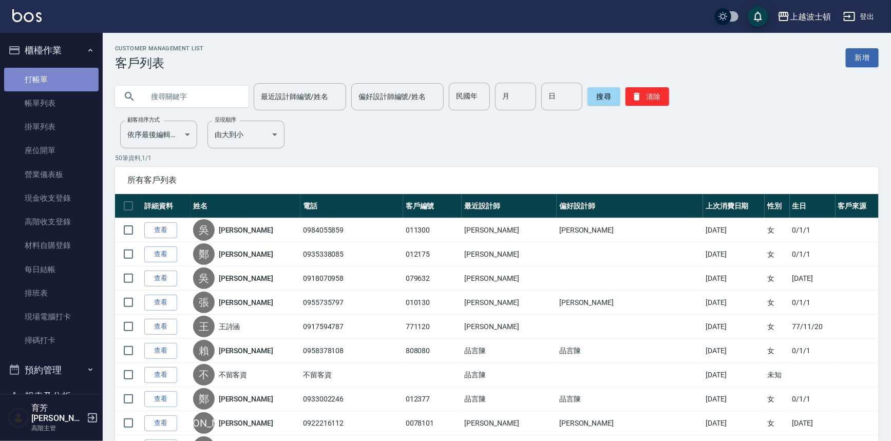
click at [57, 75] on link "打帳單" at bounding box center [51, 80] width 94 height 24
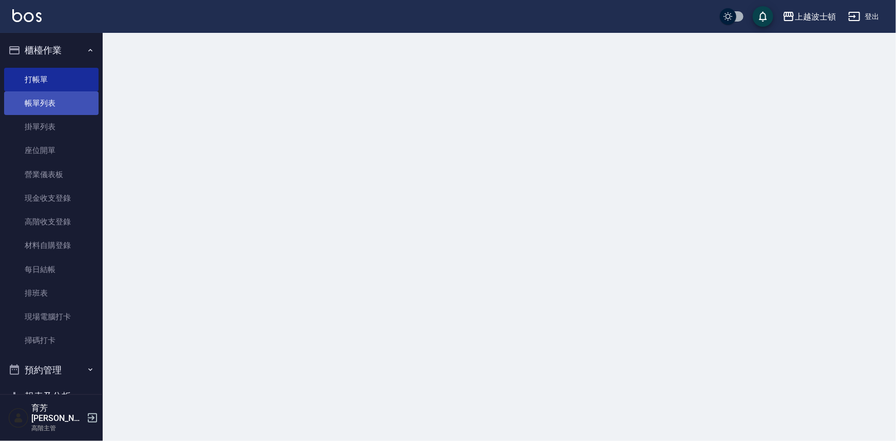
click at [59, 100] on link "帳單列表" at bounding box center [51, 103] width 94 height 24
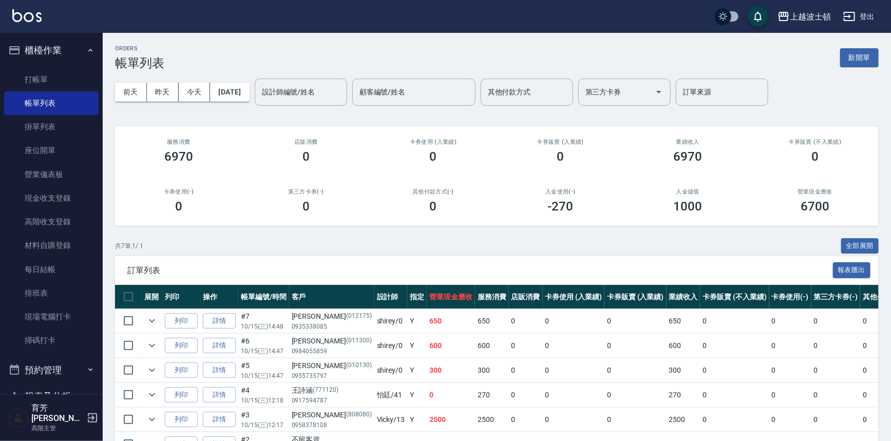
scroll to position [87, 0]
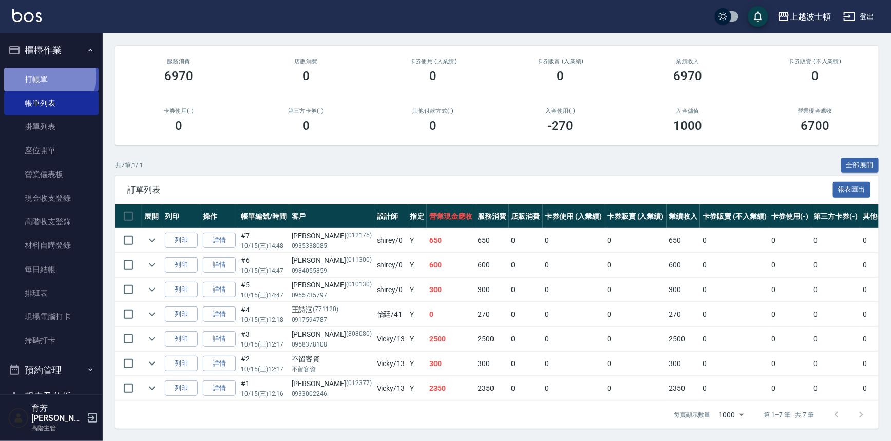
click at [32, 76] on link "打帳單" at bounding box center [51, 80] width 94 height 24
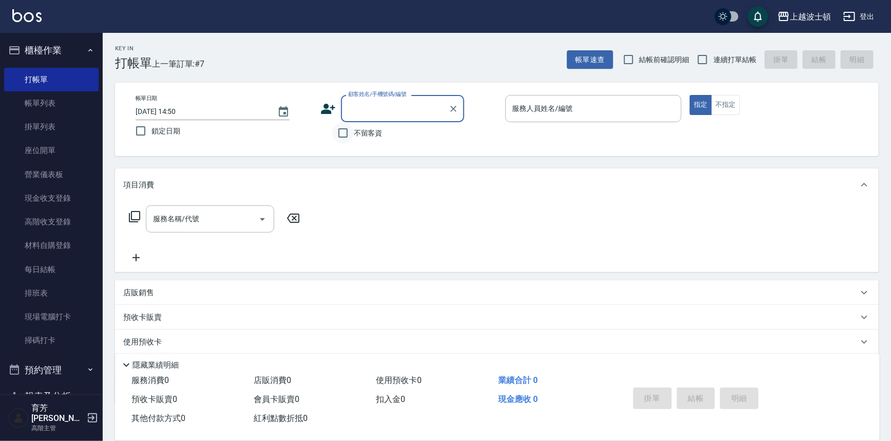
click at [349, 143] on input "不留客資" at bounding box center [343, 133] width 22 height 22
checkbox input "true"
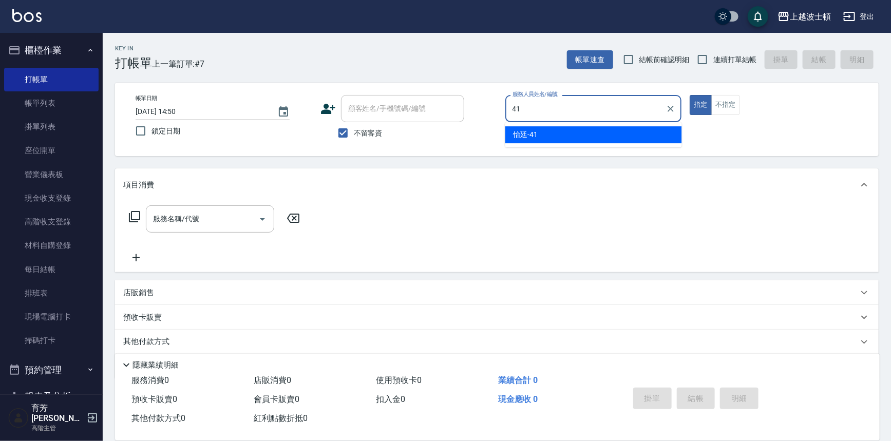
type input "怡廷-41"
type button "true"
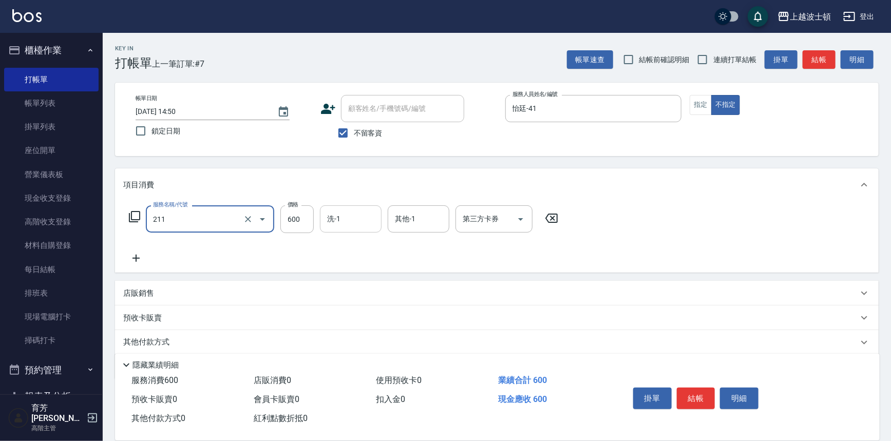
type input "舒壓洗髮(211)"
click at [355, 224] on input "洗-1" at bounding box center [351, 219] width 52 height 18
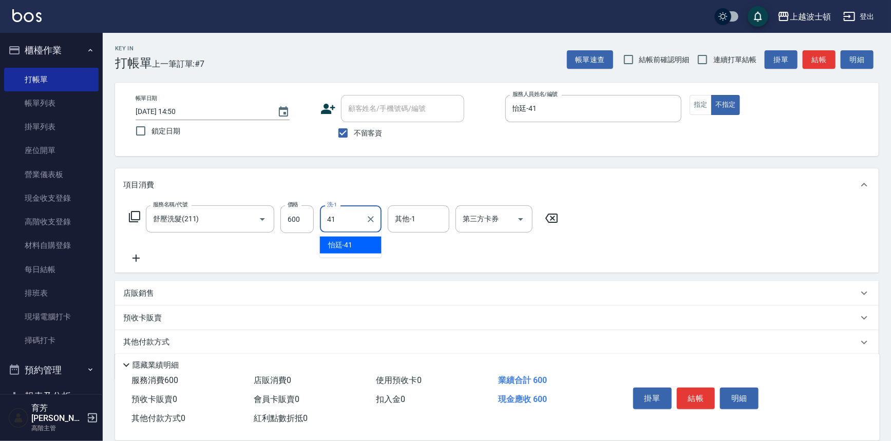
type input "怡廷-41"
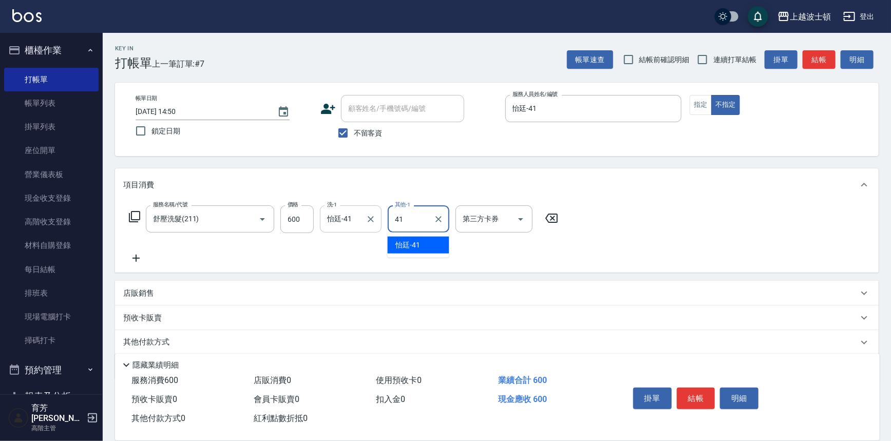
type input "怡廷-41"
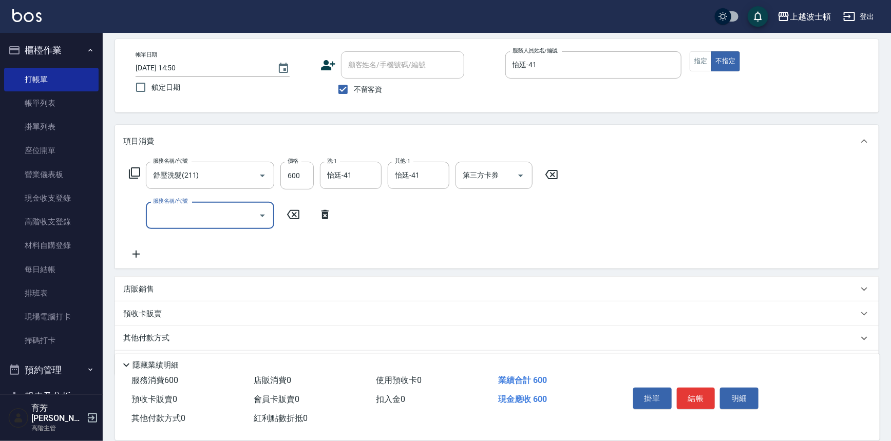
scroll to position [74, 0]
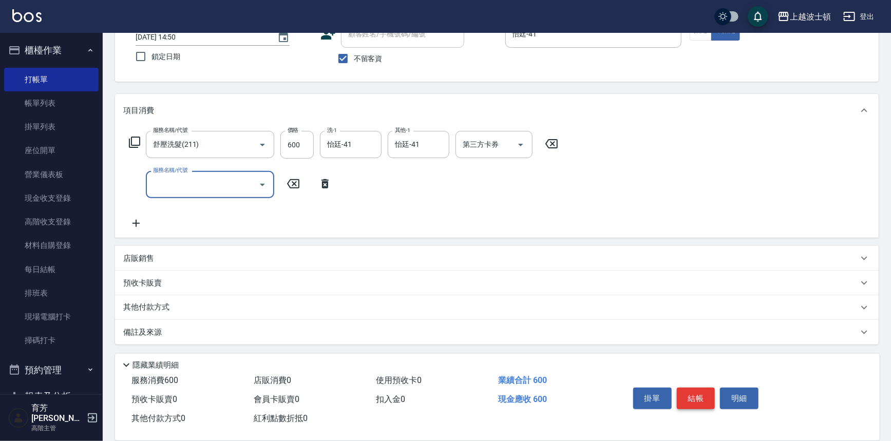
click at [689, 388] on button "結帳" at bounding box center [696, 399] width 39 height 22
